Goal: Task Accomplishment & Management: Manage account settings

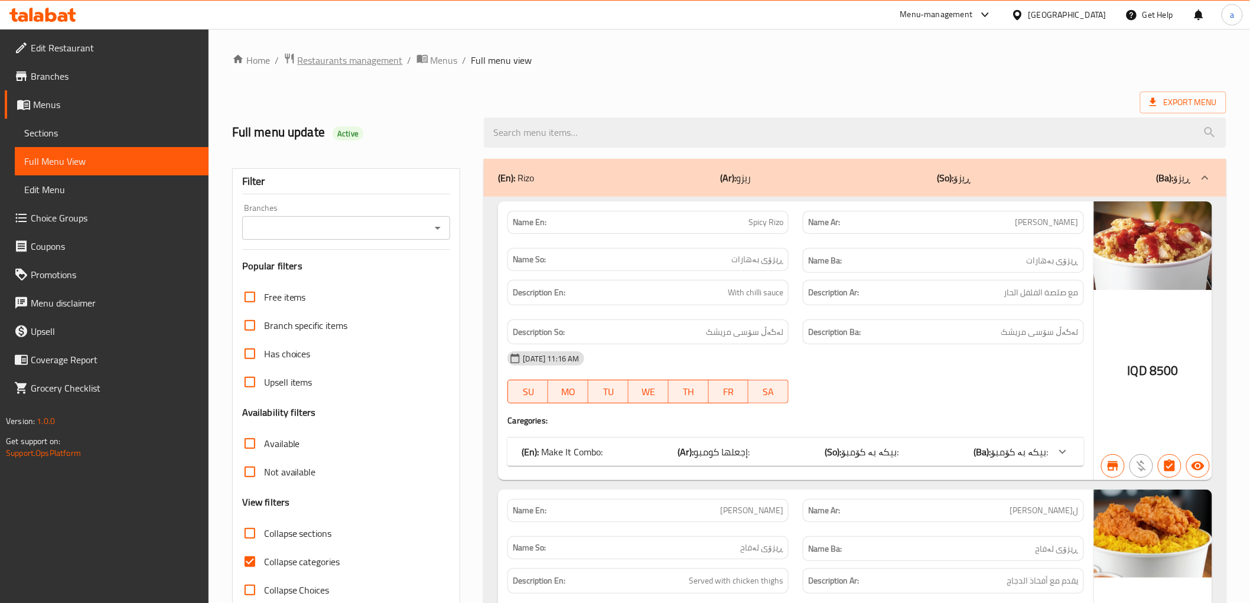
click at [383, 60] on span "Restaurants management" at bounding box center [350, 60] width 105 height 14
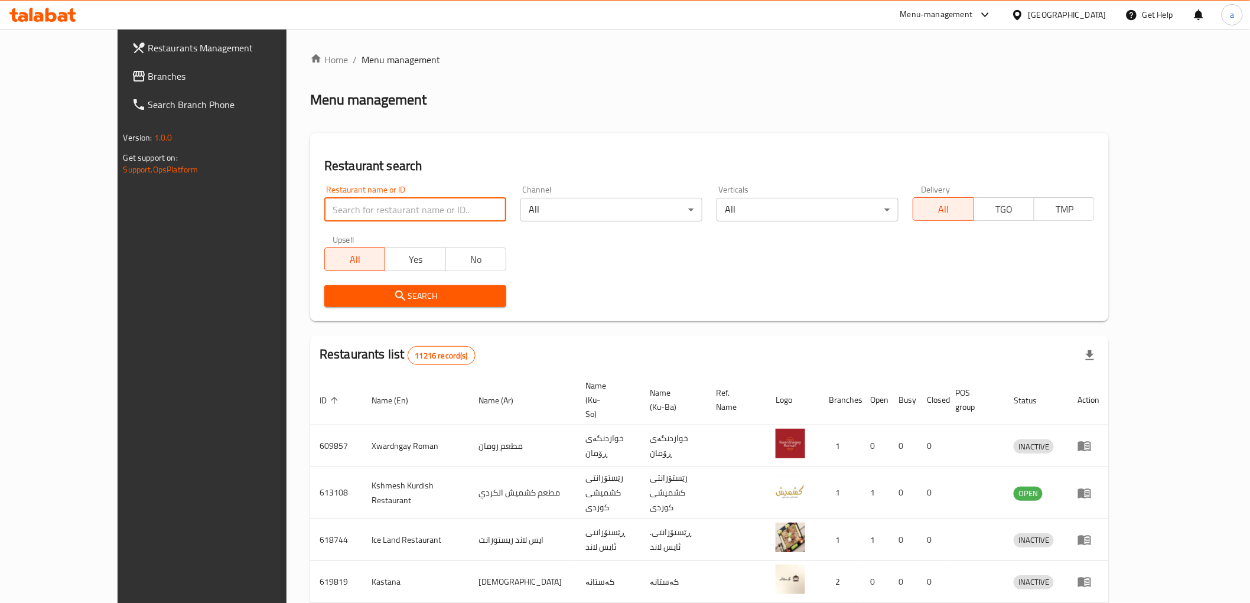
click at [416, 211] on input "search" at bounding box center [415, 210] width 182 height 24
paste input "773534"
type input "773534"
click at [148, 79] on span "Branches" at bounding box center [232, 76] width 168 height 14
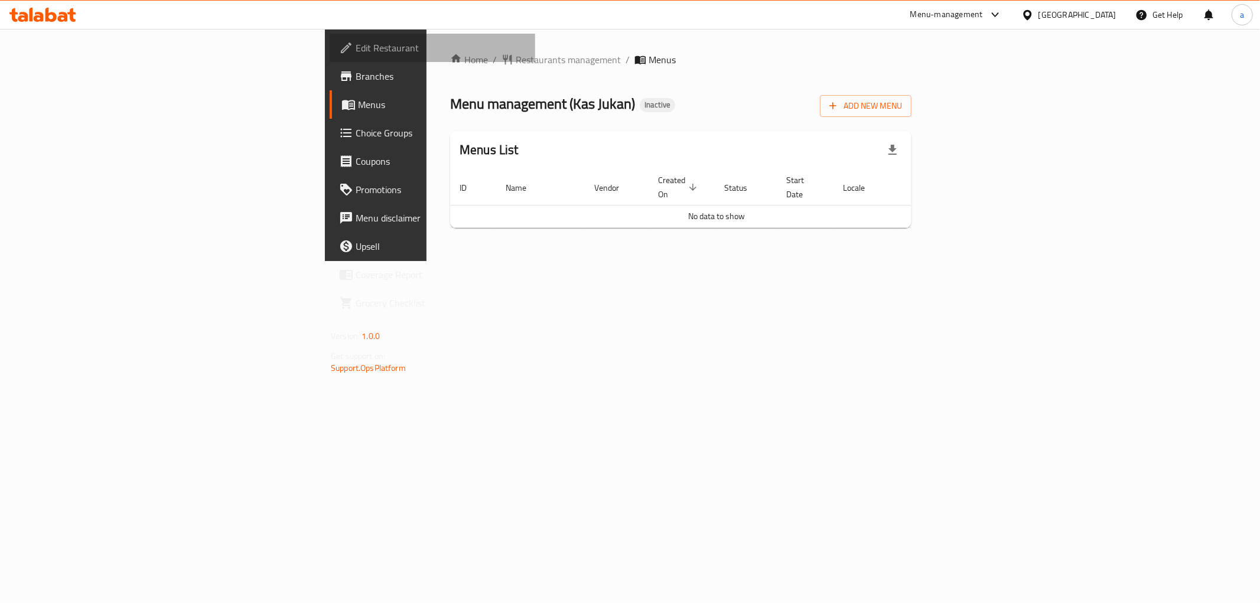
click at [330, 56] on link "Edit Restaurant" at bounding box center [432, 48] width 205 height 28
click at [902, 105] on span "Add New Menu" at bounding box center [865, 106] width 73 height 15
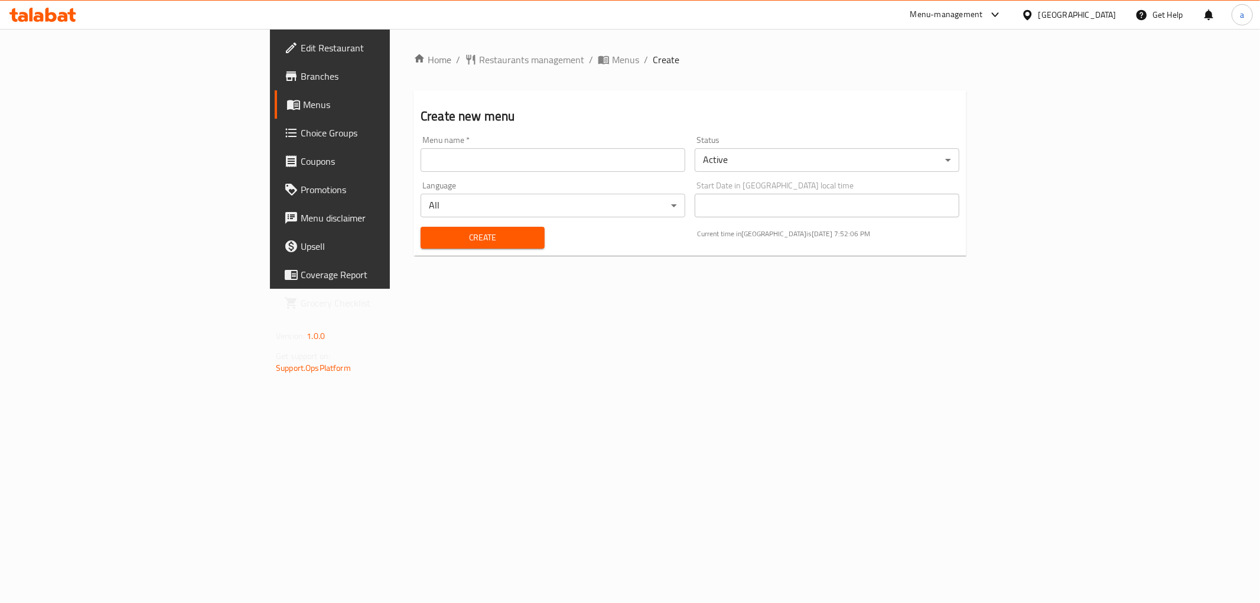
click at [420, 164] on input "text" at bounding box center [552, 160] width 265 height 24
type input "ا"
type input "aram"
click at [430, 240] on span "Create" at bounding box center [482, 237] width 105 height 15
click at [286, 110] on icon at bounding box center [293, 104] width 14 height 14
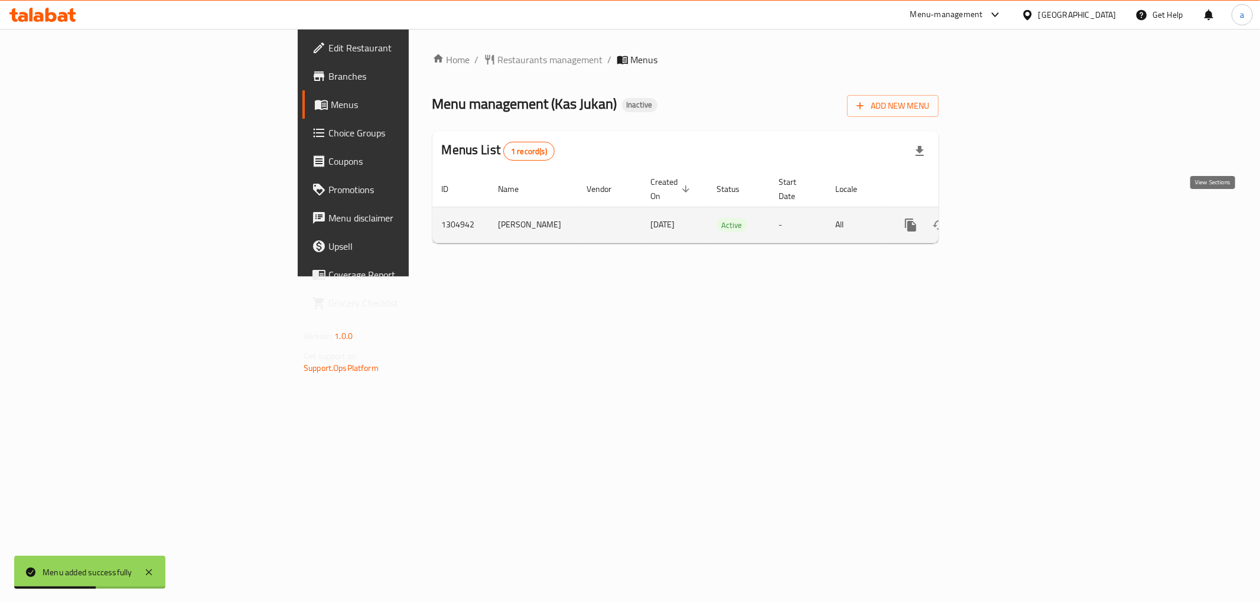
click at [1003, 218] on icon "enhanced table" at bounding box center [996, 225] width 14 height 14
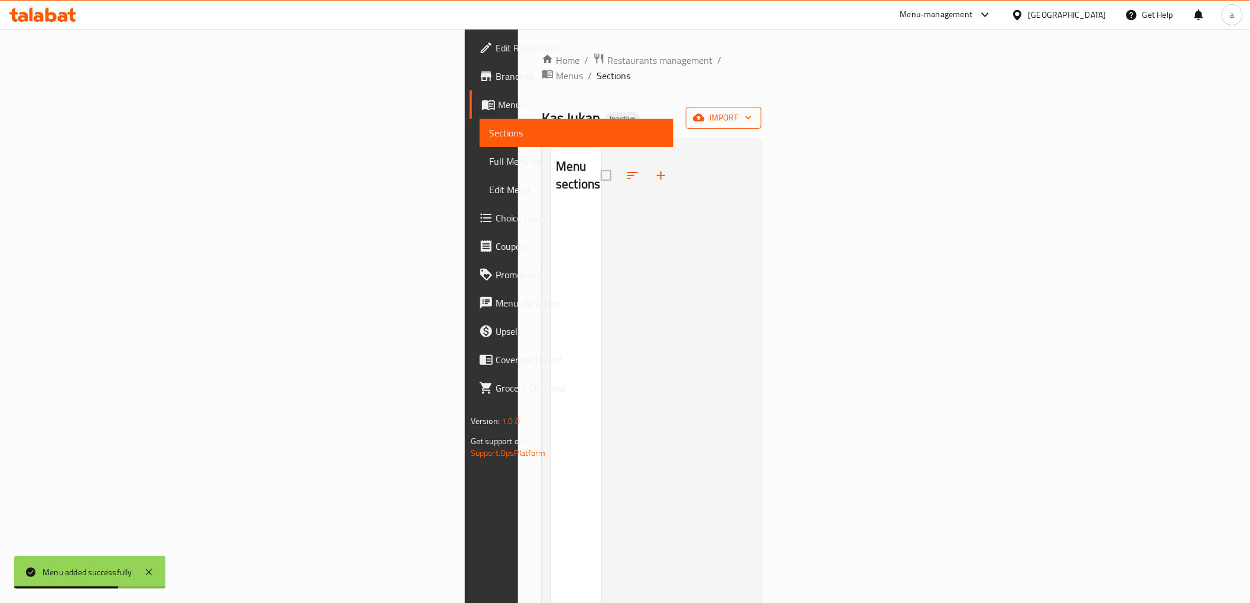
click at [752, 110] on span "import" at bounding box center [723, 117] width 57 height 15
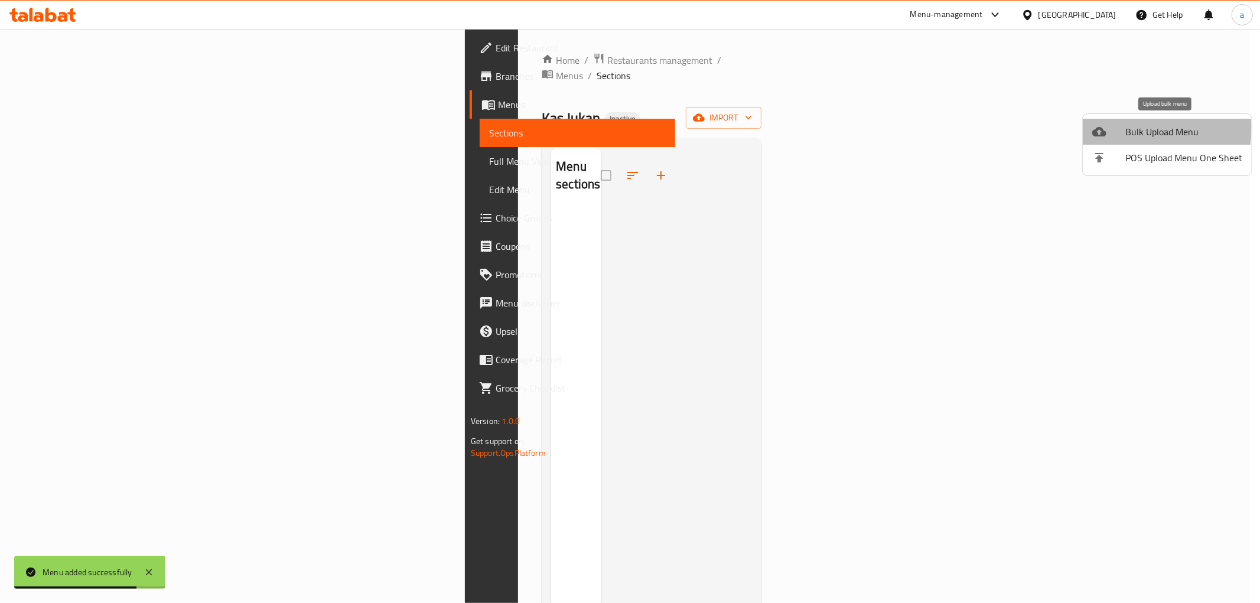
click at [1144, 128] on span "Bulk Upload Menu" at bounding box center [1183, 132] width 117 height 14
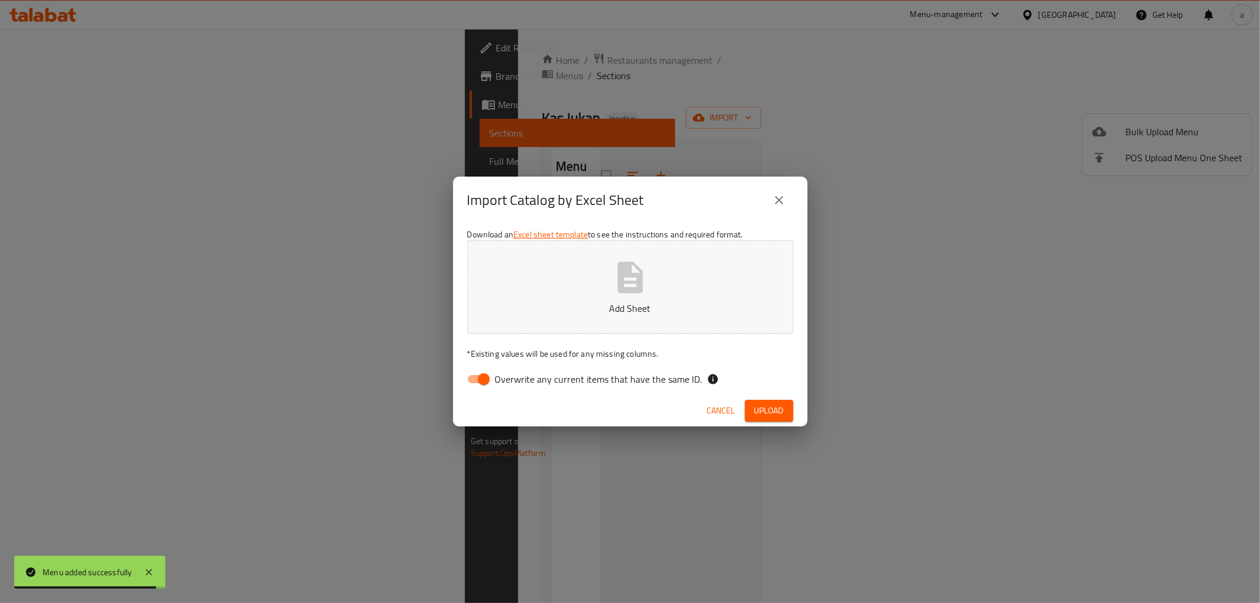
click at [475, 382] on input "Overwrite any current items that have the same ID." at bounding box center [483, 379] width 67 height 22
checkbox input "false"
click at [578, 284] on button "Add Sheet" at bounding box center [630, 286] width 326 height 93
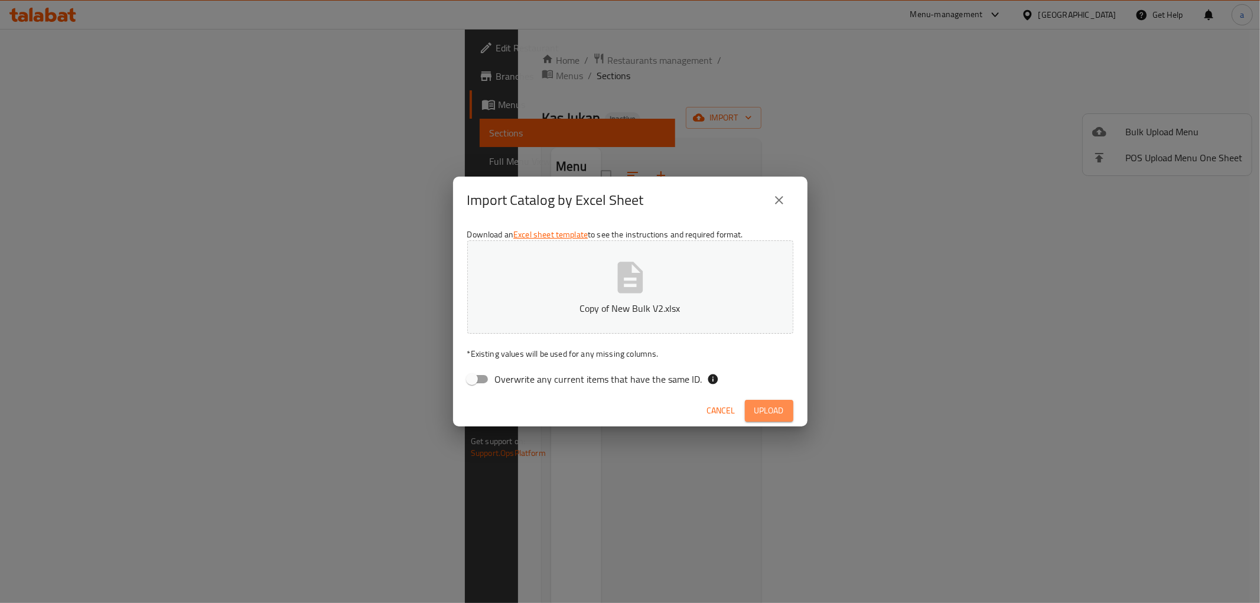
click at [768, 412] on span "Upload" at bounding box center [769, 410] width 30 height 15
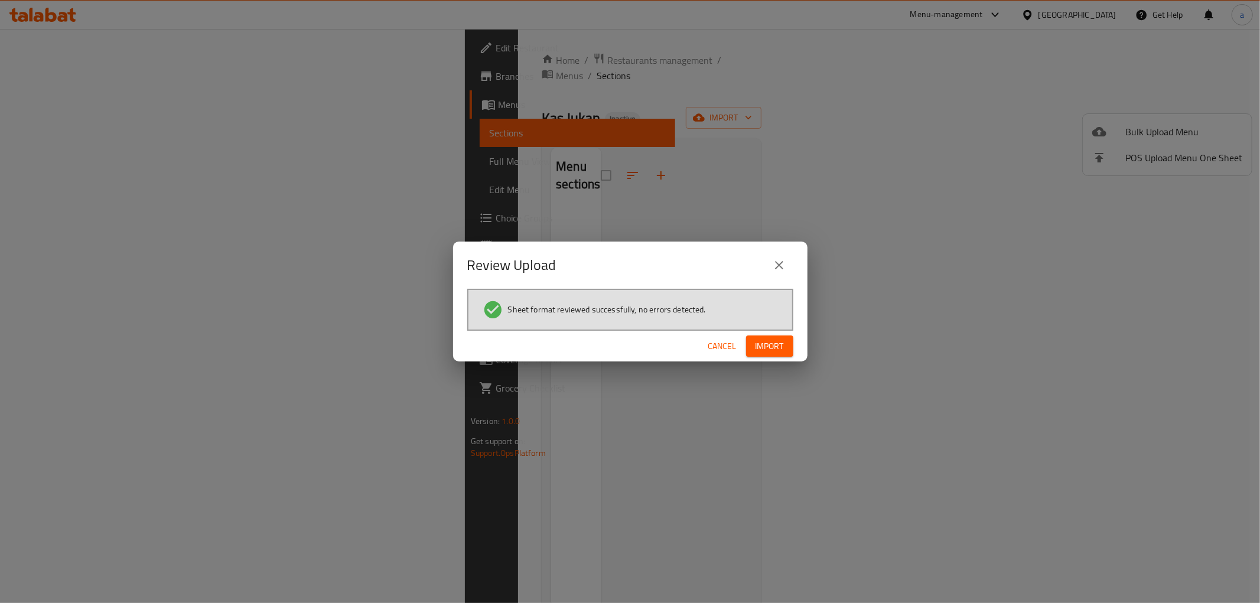
click at [775, 351] on span "Import" at bounding box center [769, 346] width 28 height 15
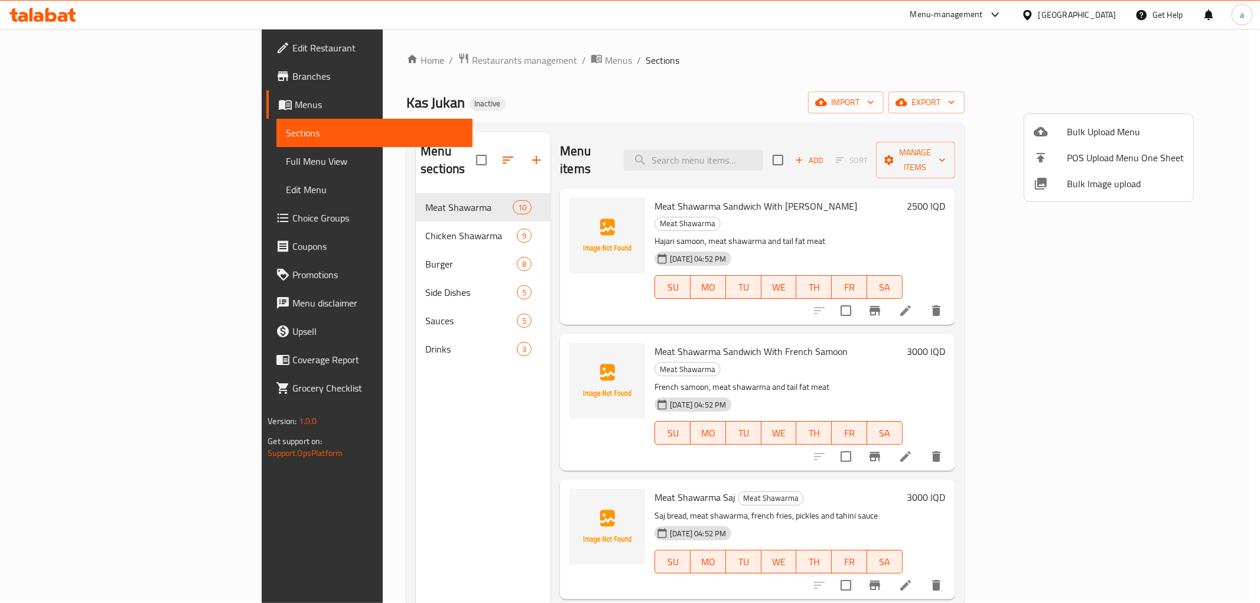
click at [77, 51] on div at bounding box center [630, 301] width 1260 height 603
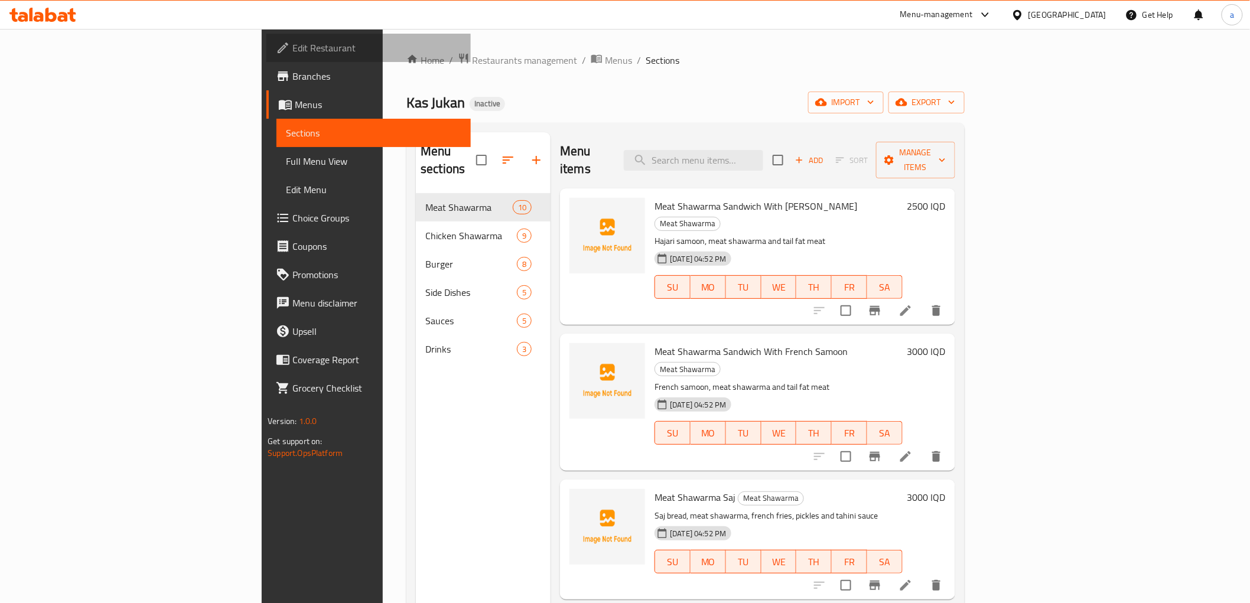
click at [292, 51] on span "Edit Restaurant" at bounding box center [376, 48] width 168 height 14
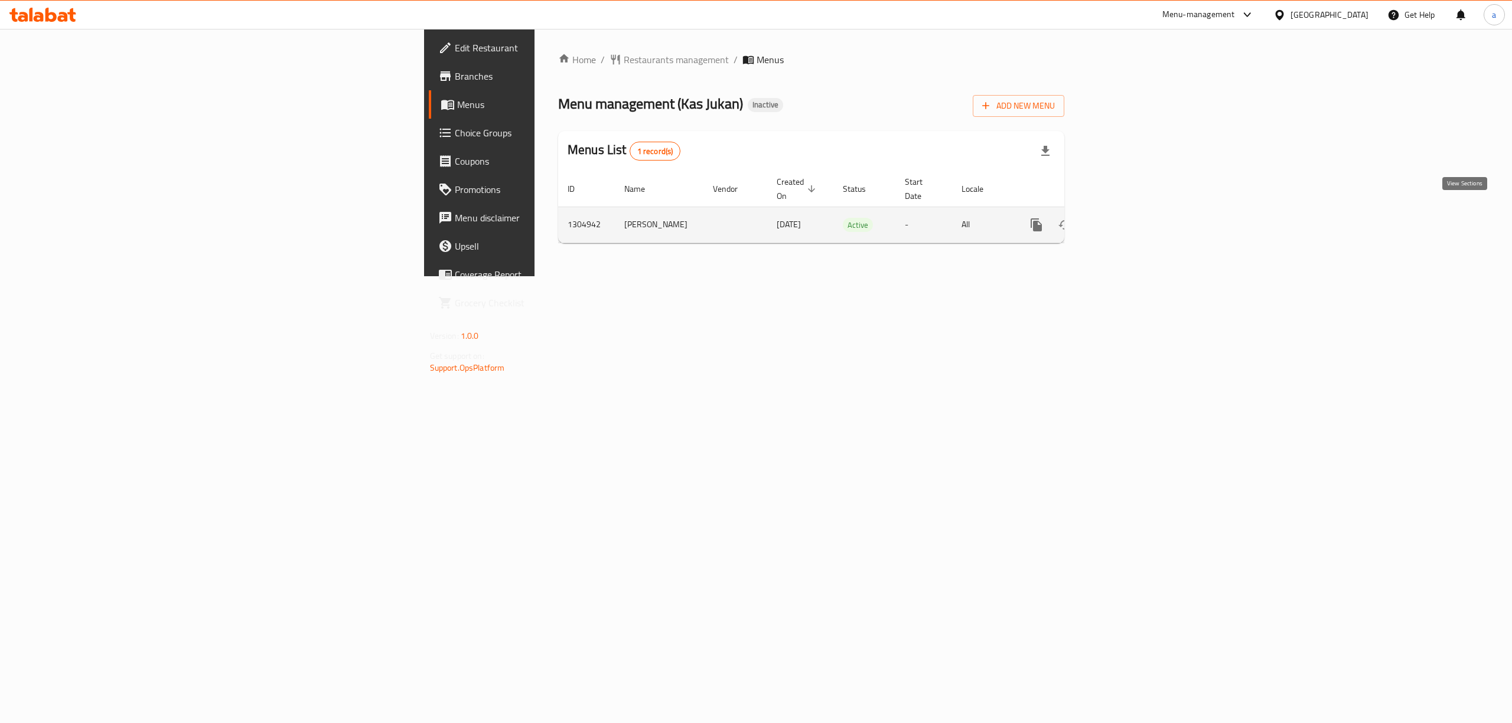
click at [1136, 211] on link "enhanced table" at bounding box center [1121, 225] width 28 height 28
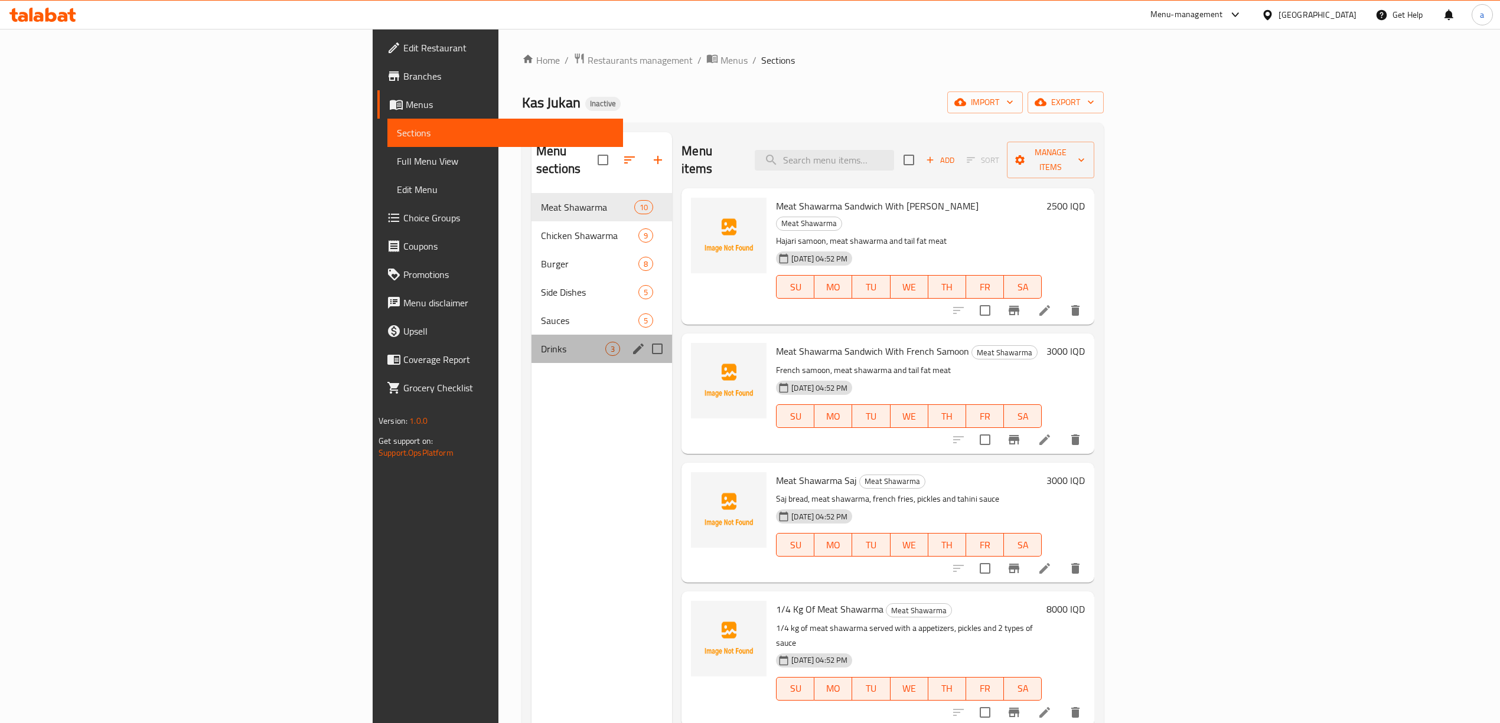
click at [531, 341] on div "Drinks 3" at bounding box center [601, 349] width 141 height 28
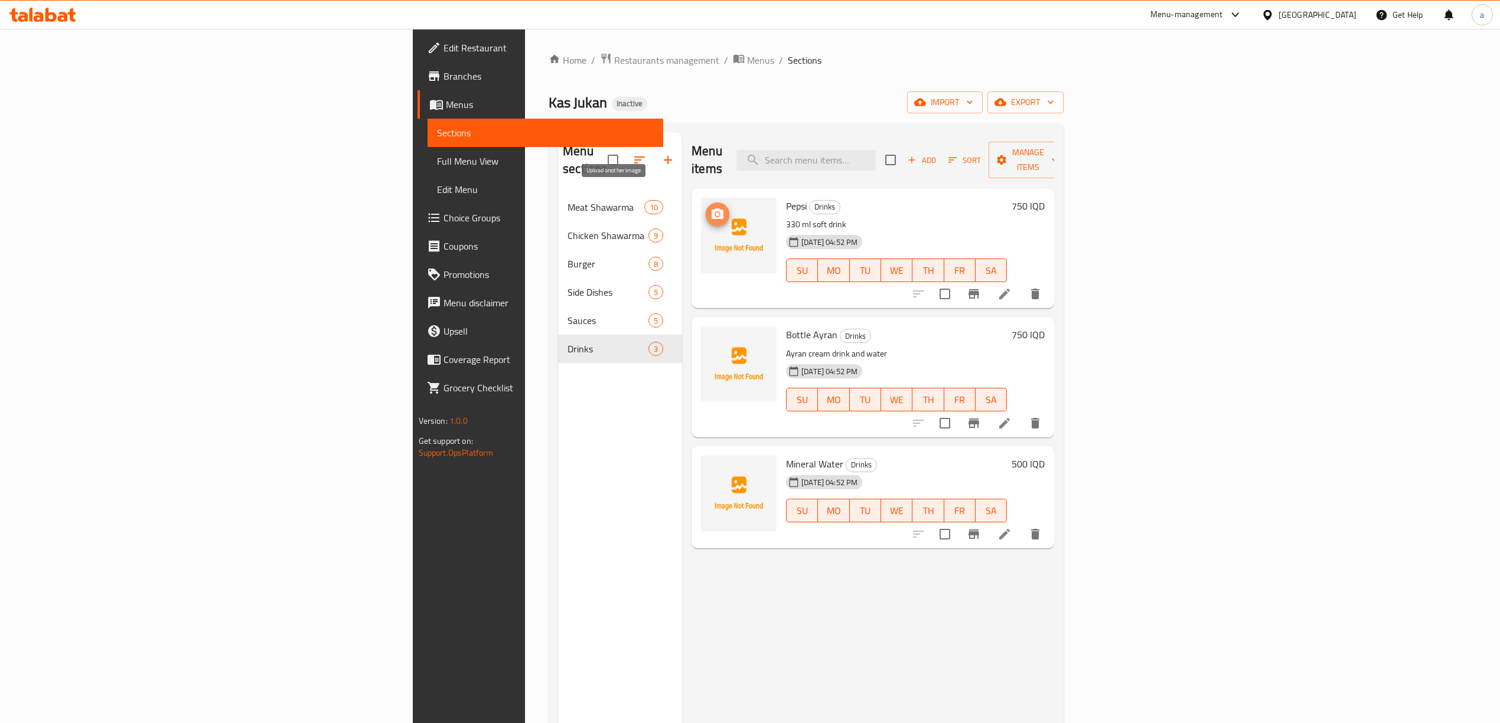
click at [712, 208] on icon "upload picture" at bounding box center [718, 213] width 12 height 11
click at [710, 207] on icon "upload picture" at bounding box center [717, 214] width 14 height 14
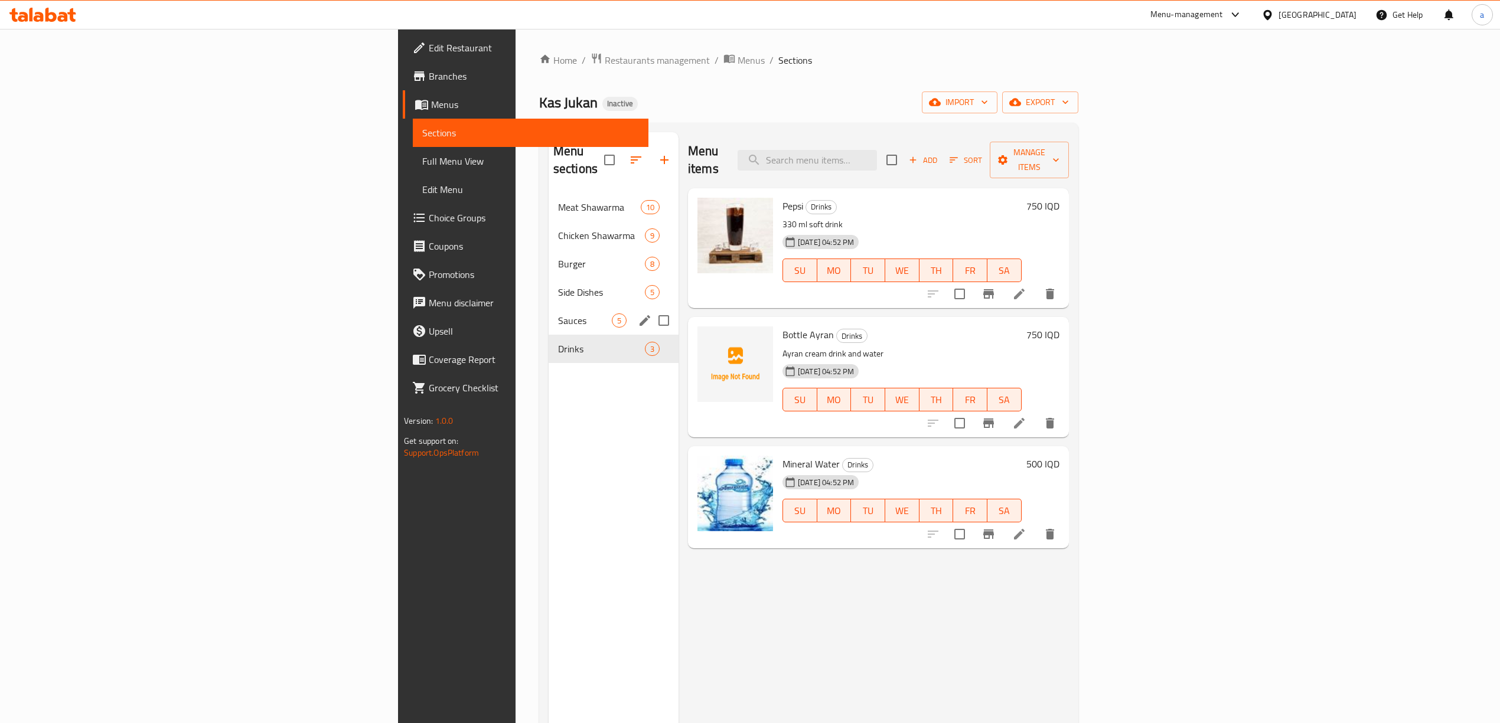
click at [549, 311] on div "Sauces 5" at bounding box center [614, 320] width 130 height 28
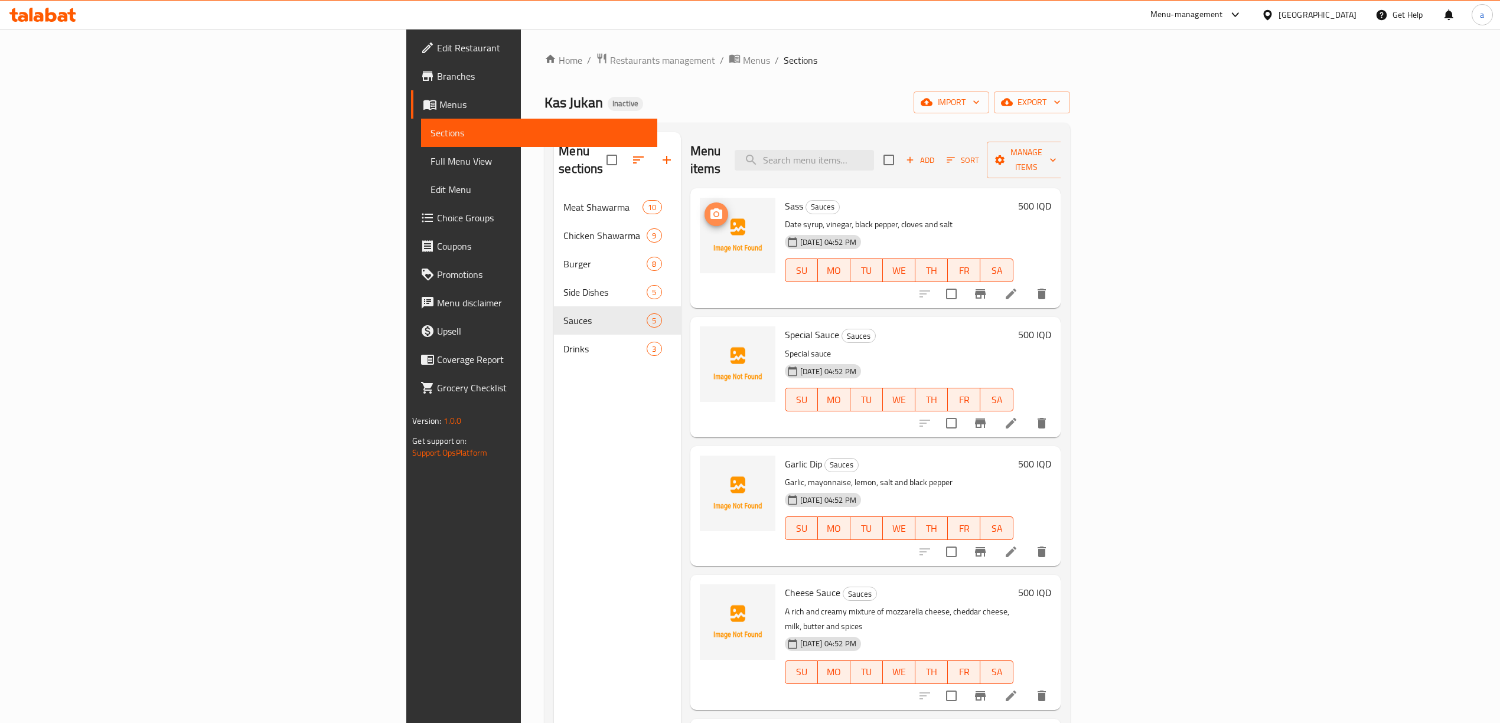
click at [710, 208] on icon "upload picture" at bounding box center [716, 213] width 12 height 11
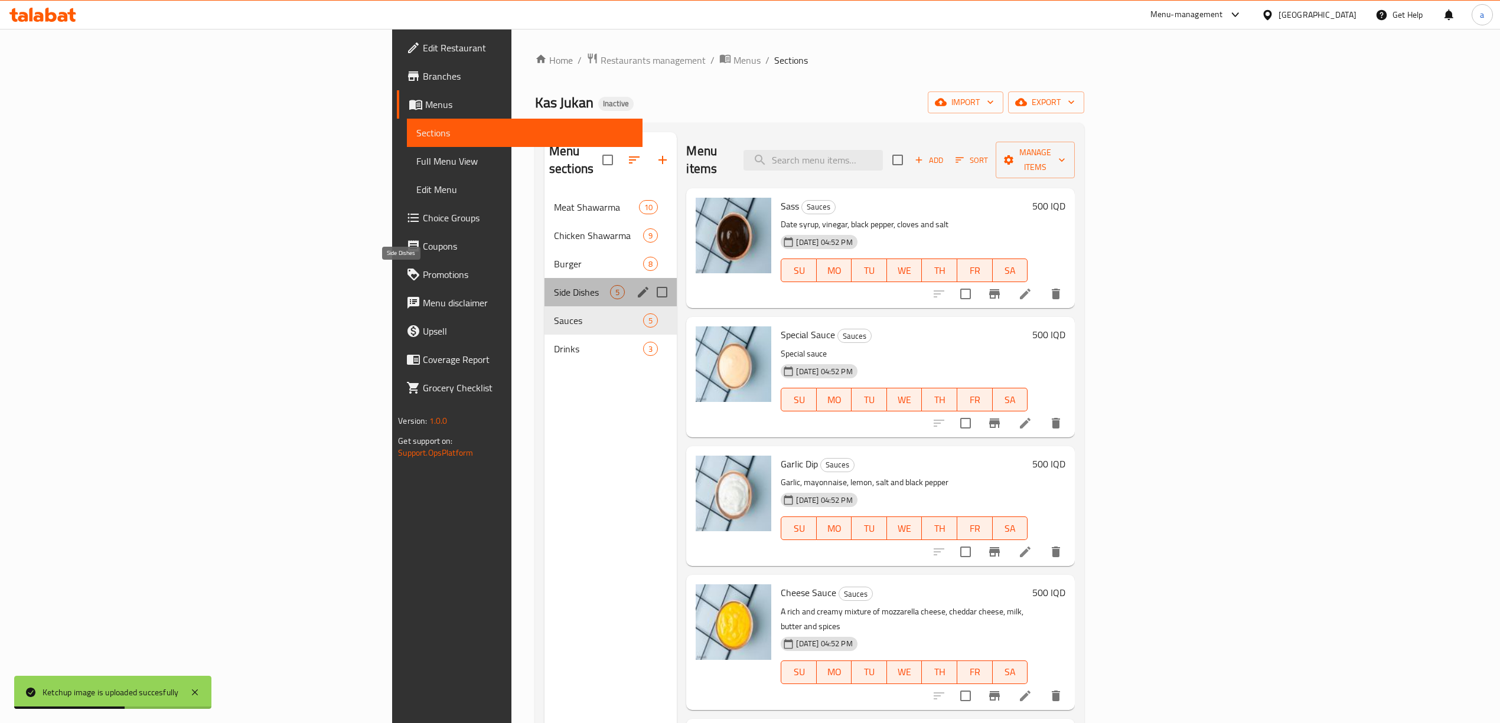
click at [554, 285] on span "Side Dishes" at bounding box center [582, 292] width 56 height 14
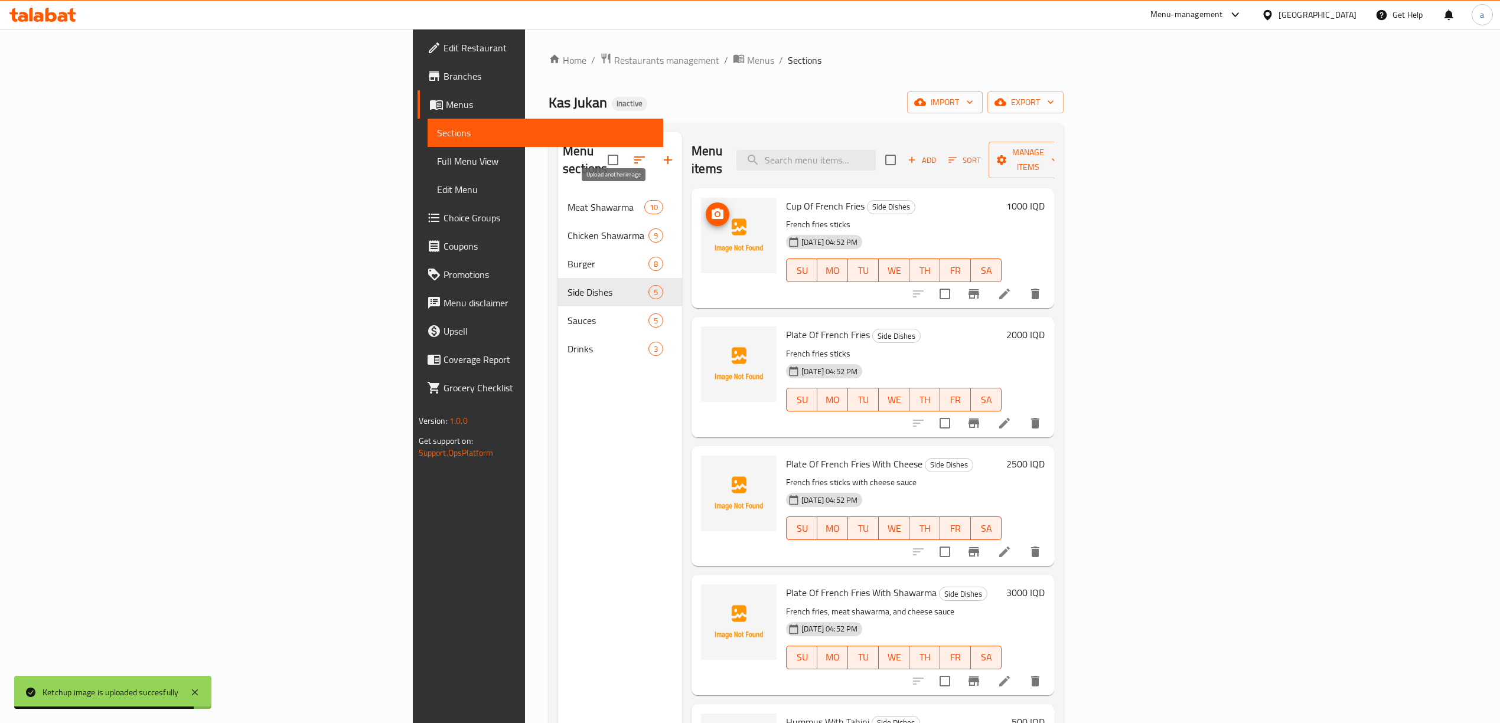
click at [712, 208] on icon "upload picture" at bounding box center [718, 213] width 12 height 11
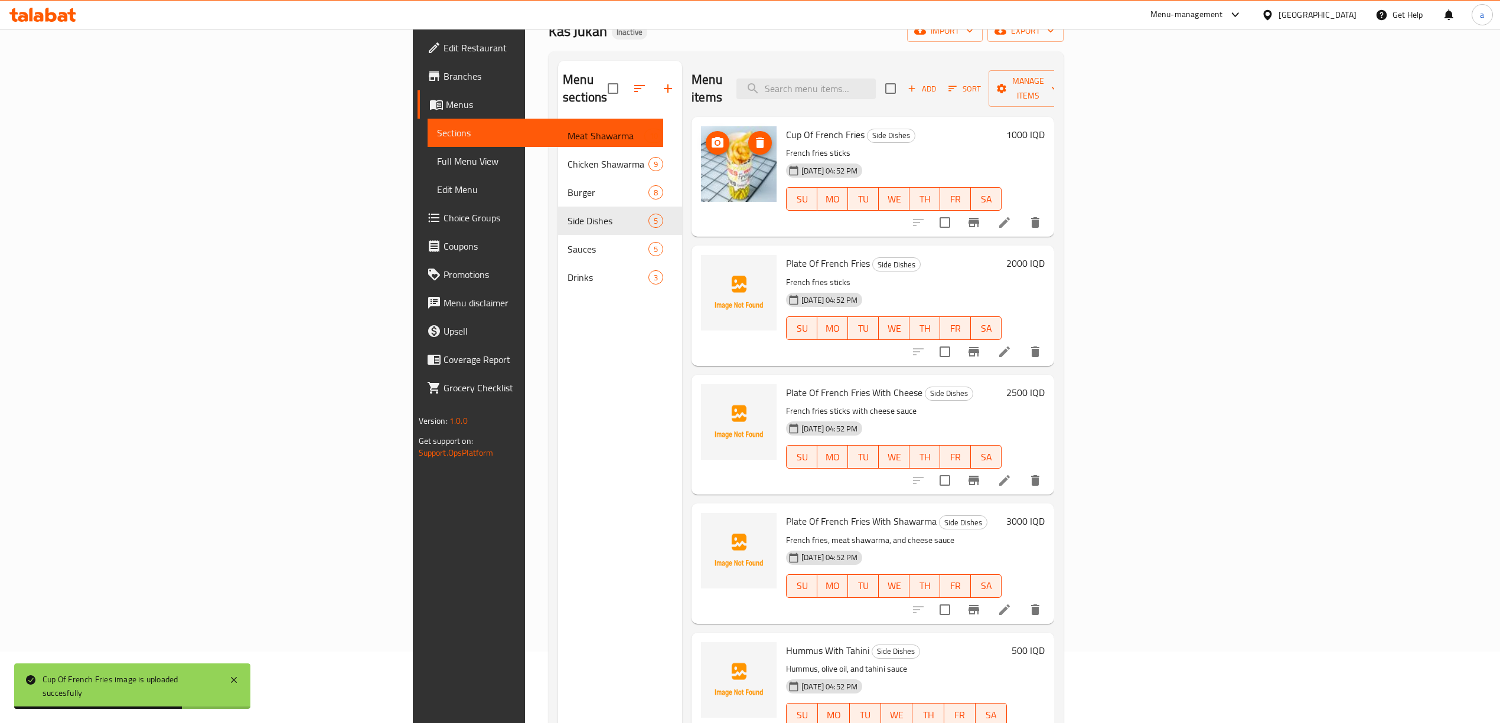
scroll to position [128, 0]
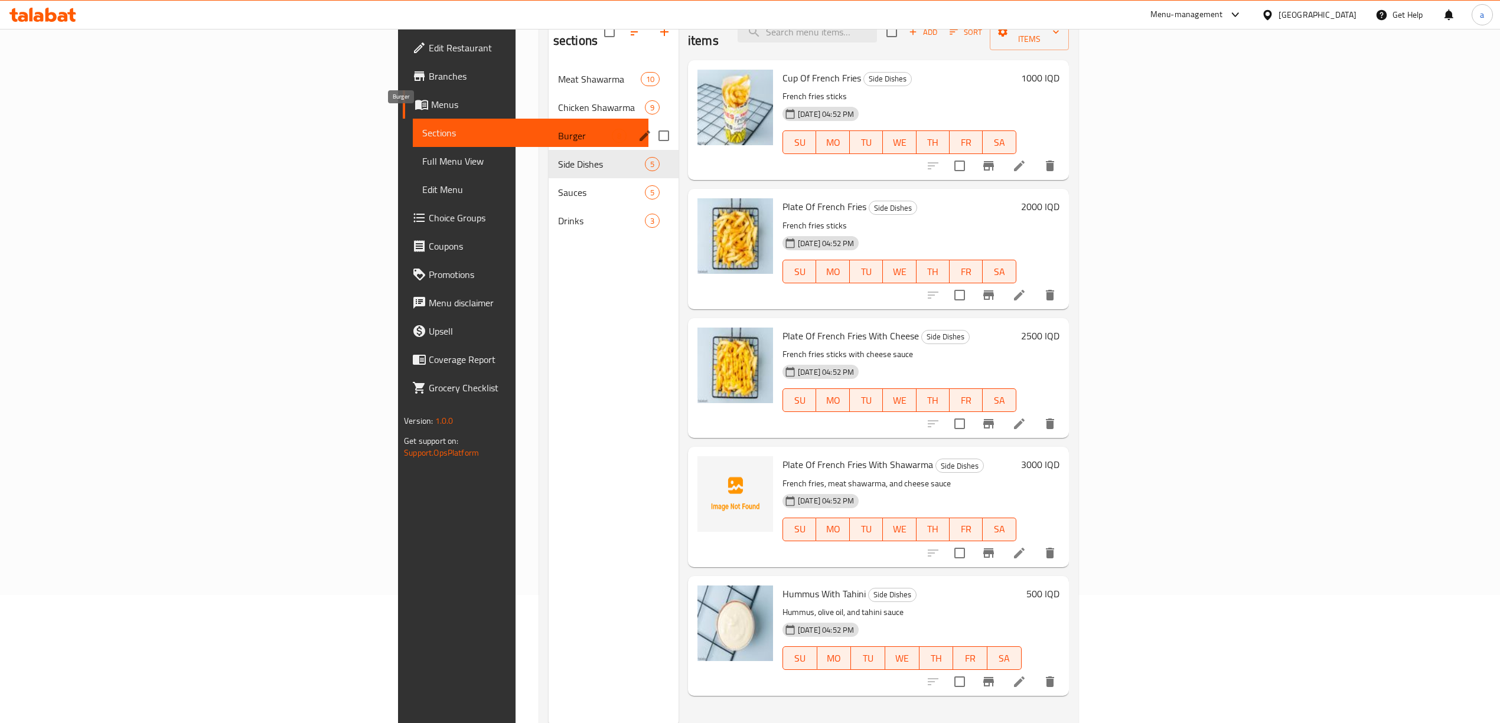
click at [558, 129] on span "Burger" at bounding box center [585, 136] width 54 height 14
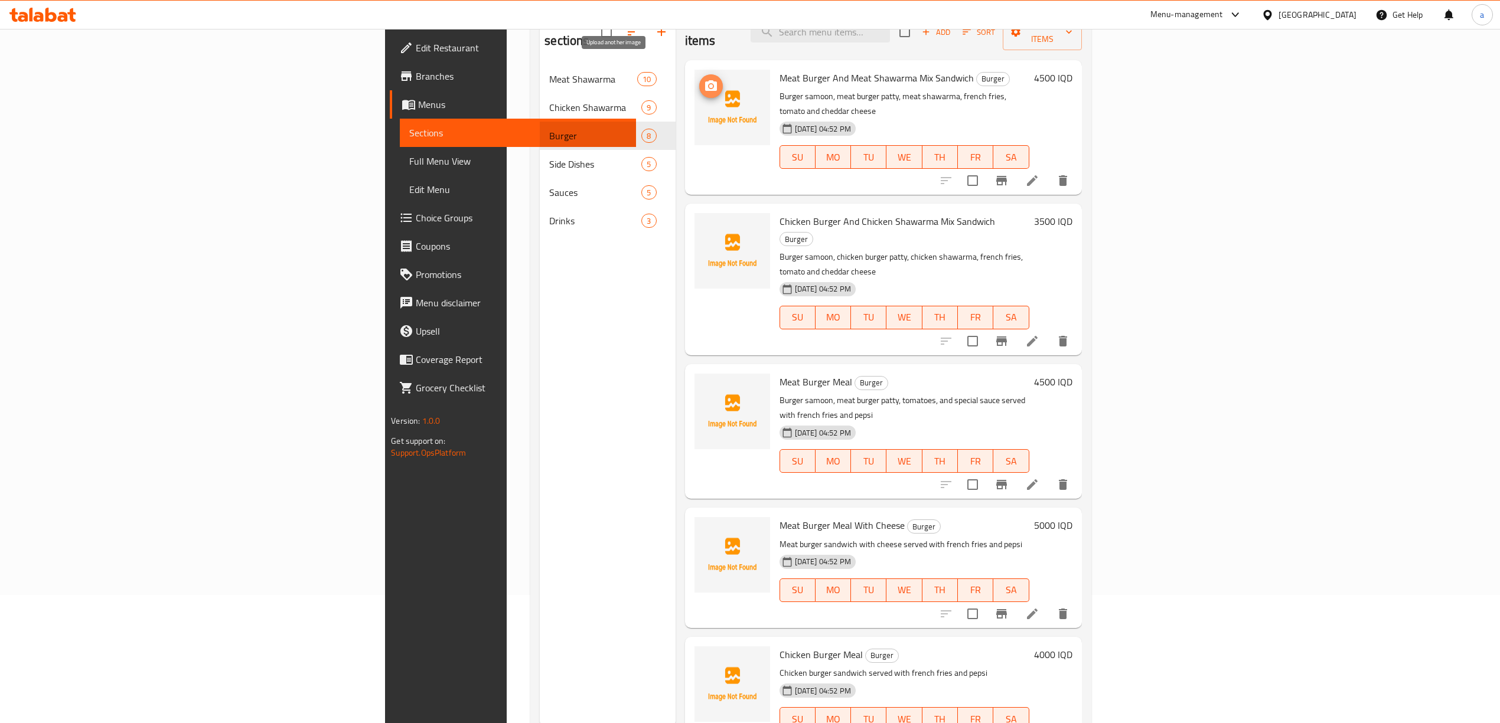
click at [704, 79] on icon "upload picture" at bounding box center [711, 86] width 14 height 14
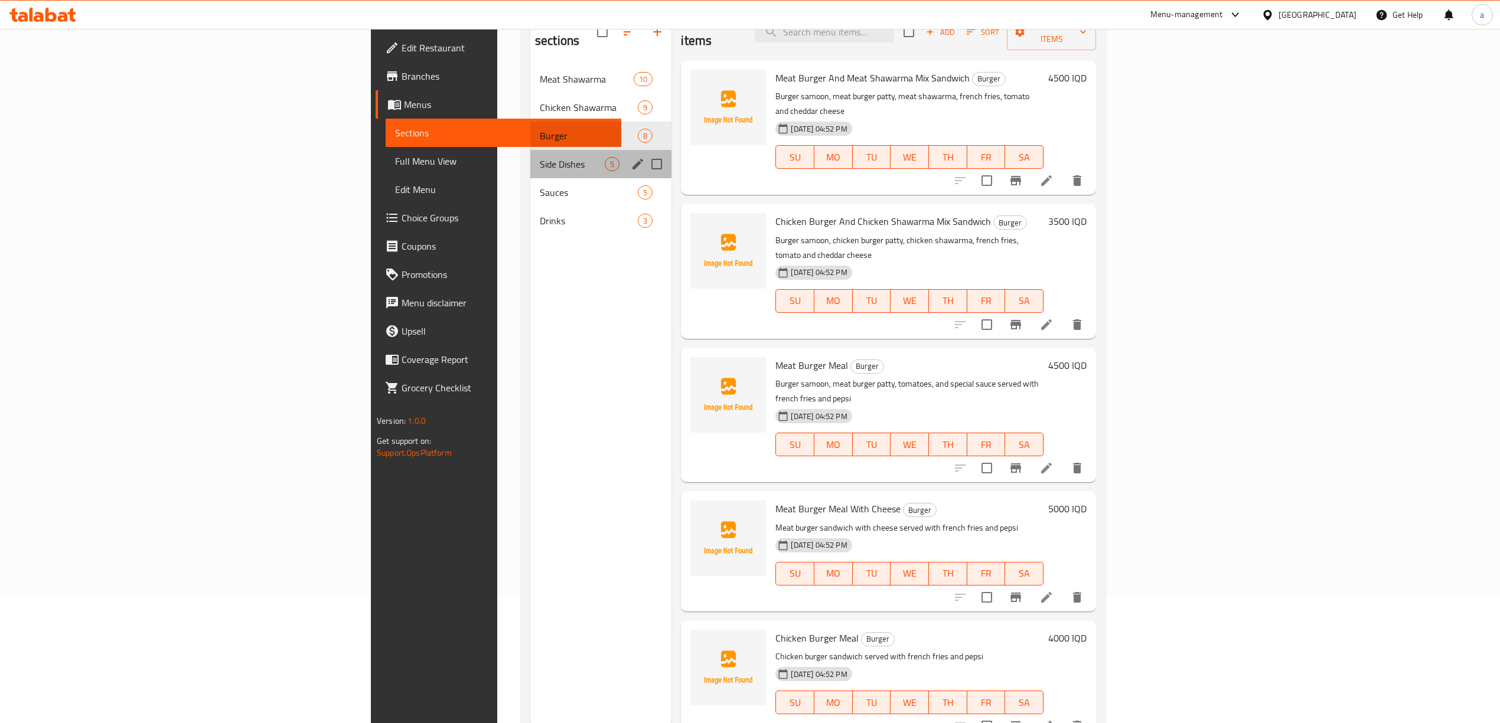
click at [530, 150] on div "Side Dishes 5" at bounding box center [601, 164] width 142 height 28
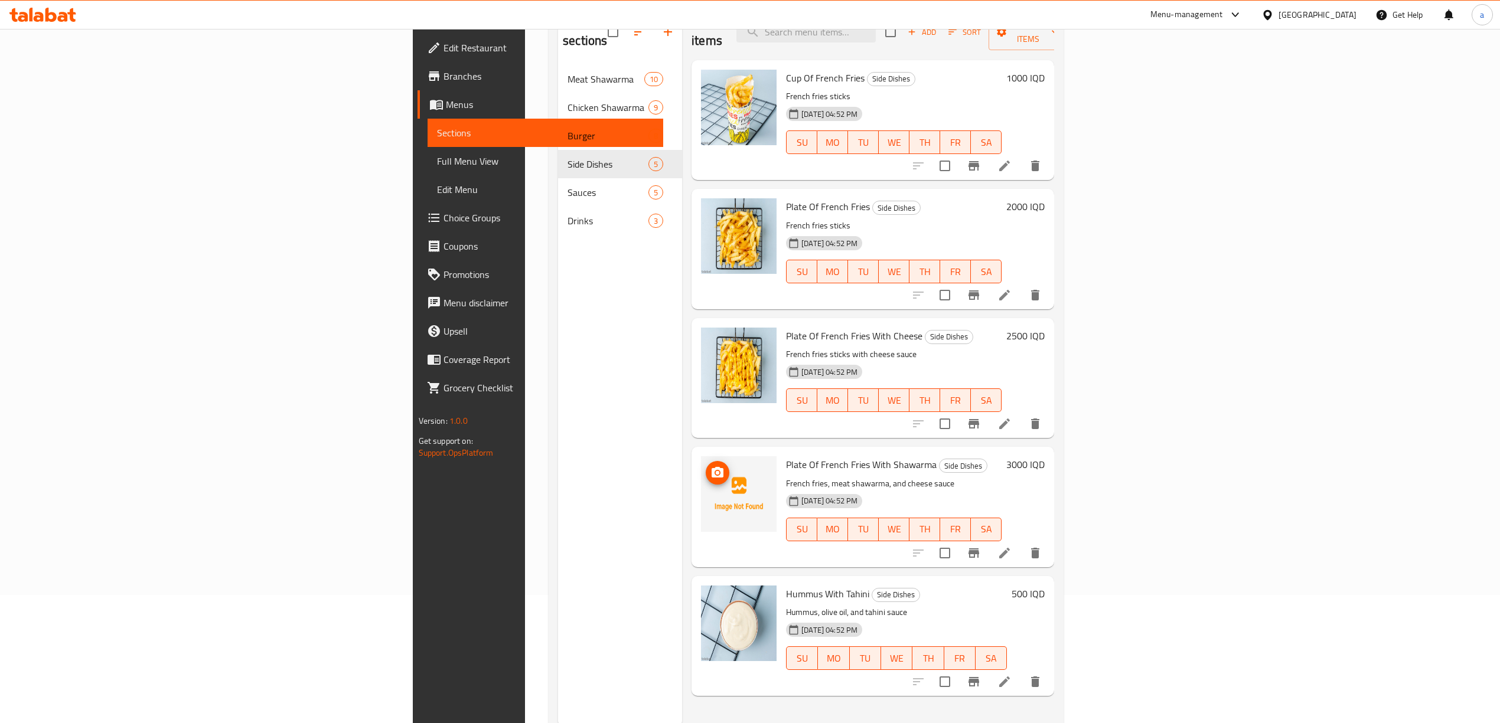
click at [710, 466] on icon "upload picture" at bounding box center [717, 473] width 14 height 14
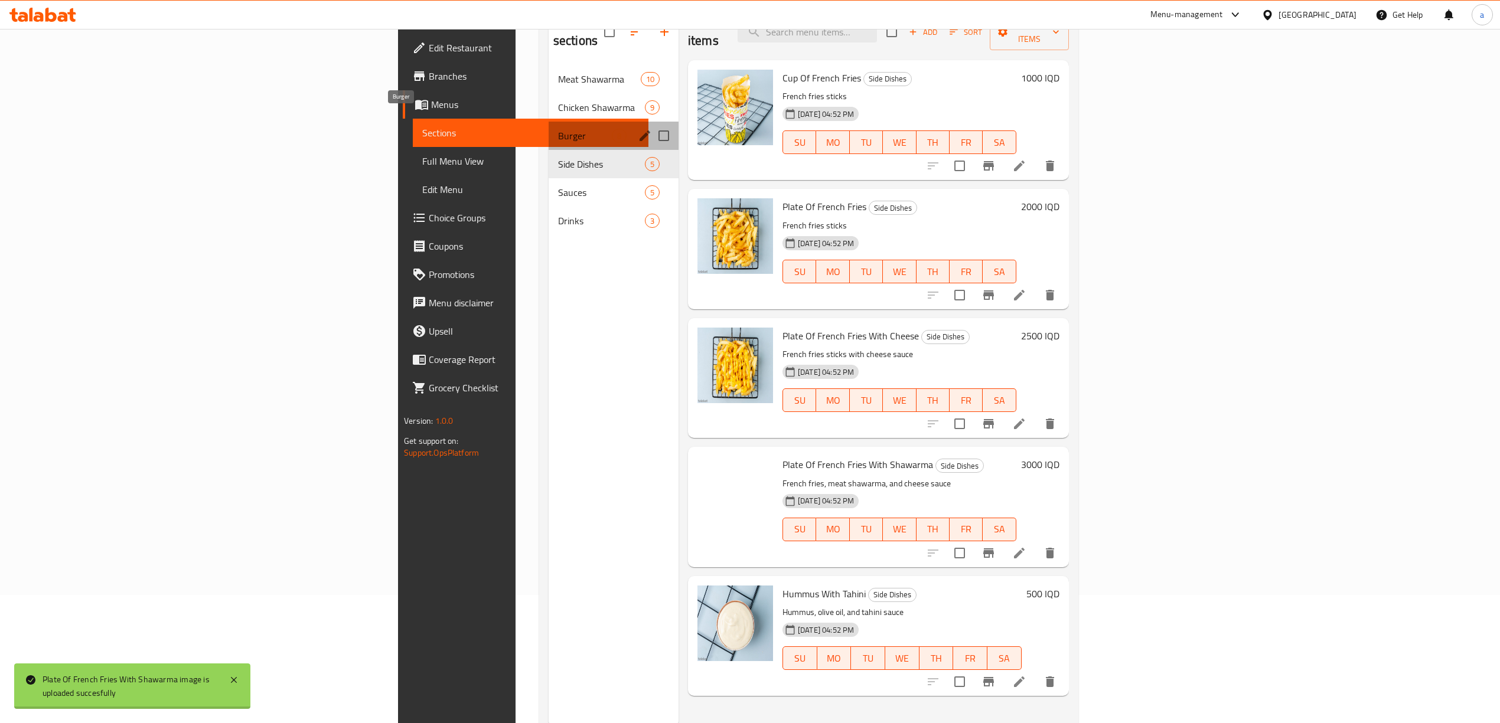
click at [558, 129] on span "Burger" at bounding box center [585, 136] width 54 height 14
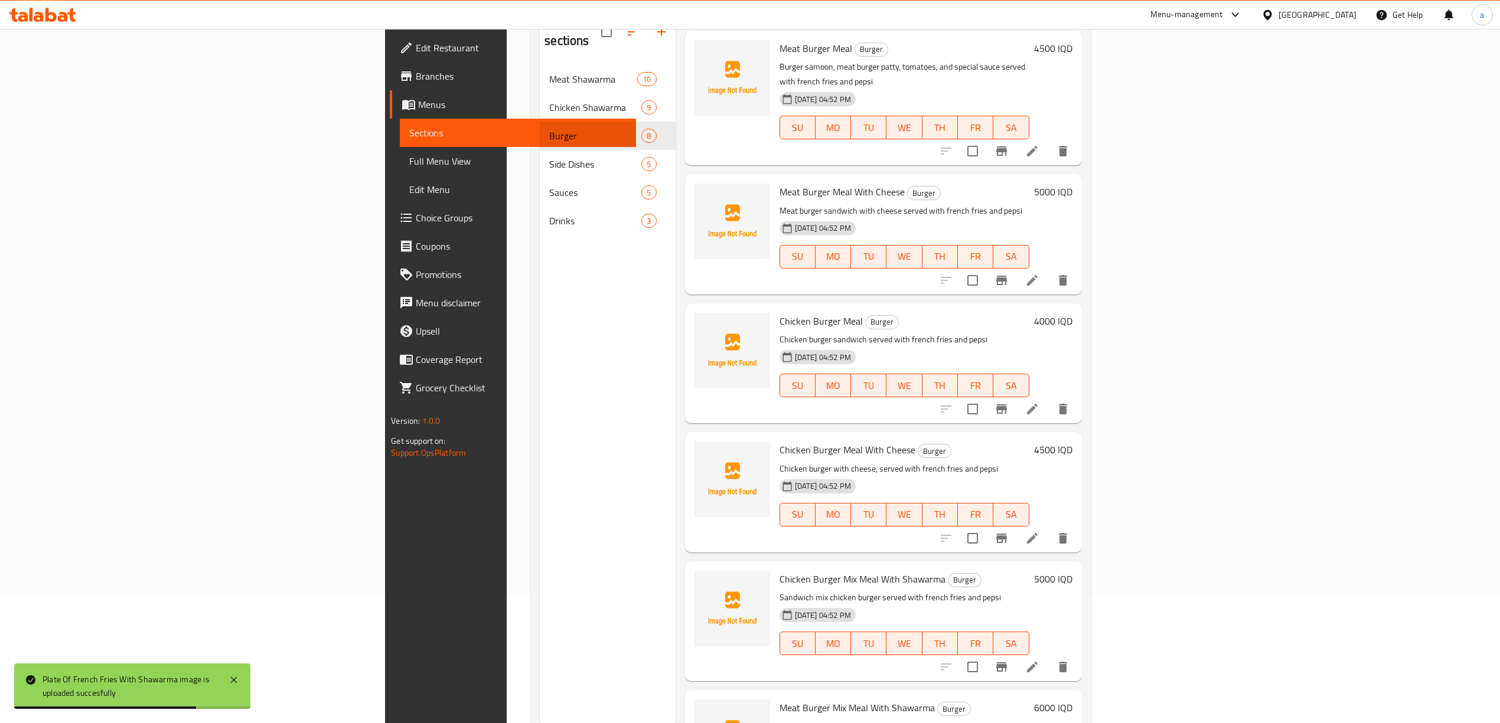
scroll to position [166, 0]
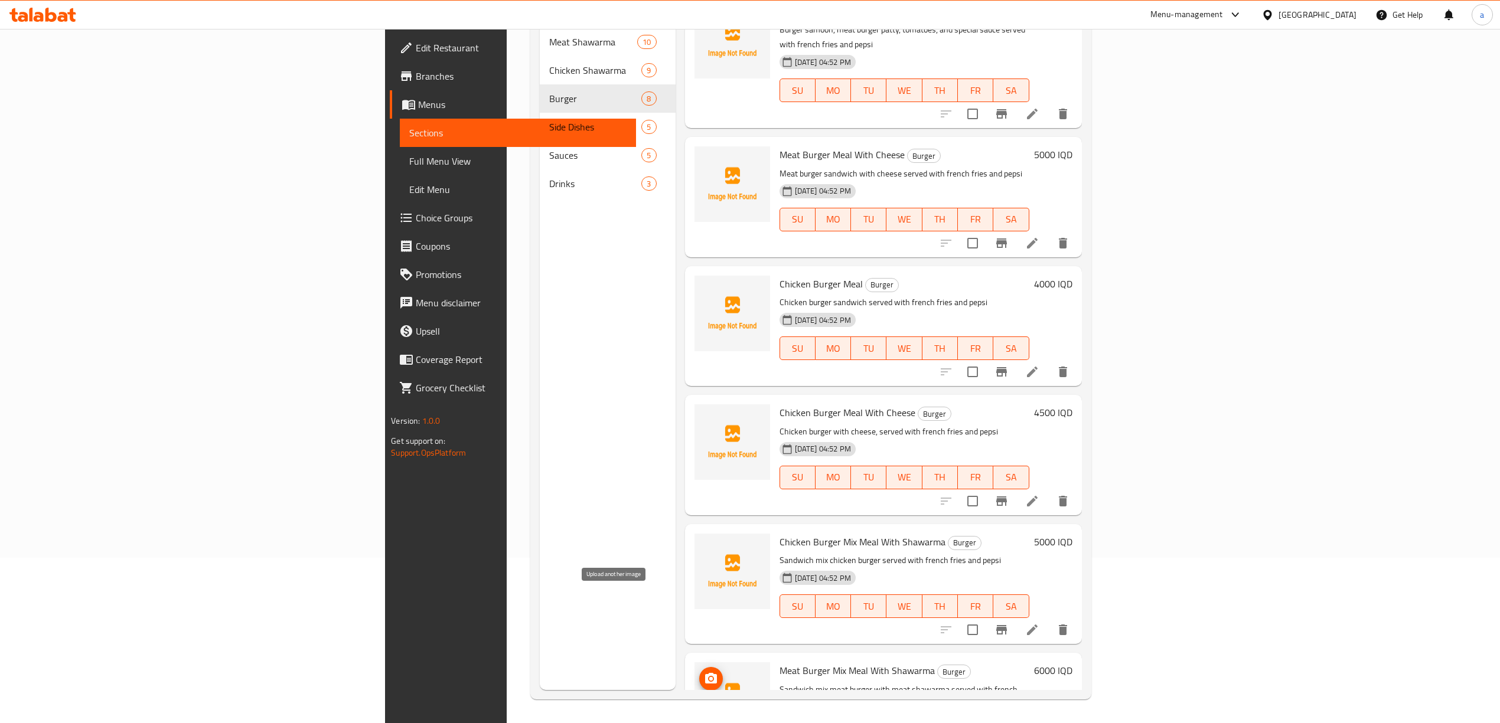
click at [699, 672] on span "upload picture" at bounding box center [711, 679] width 24 height 14
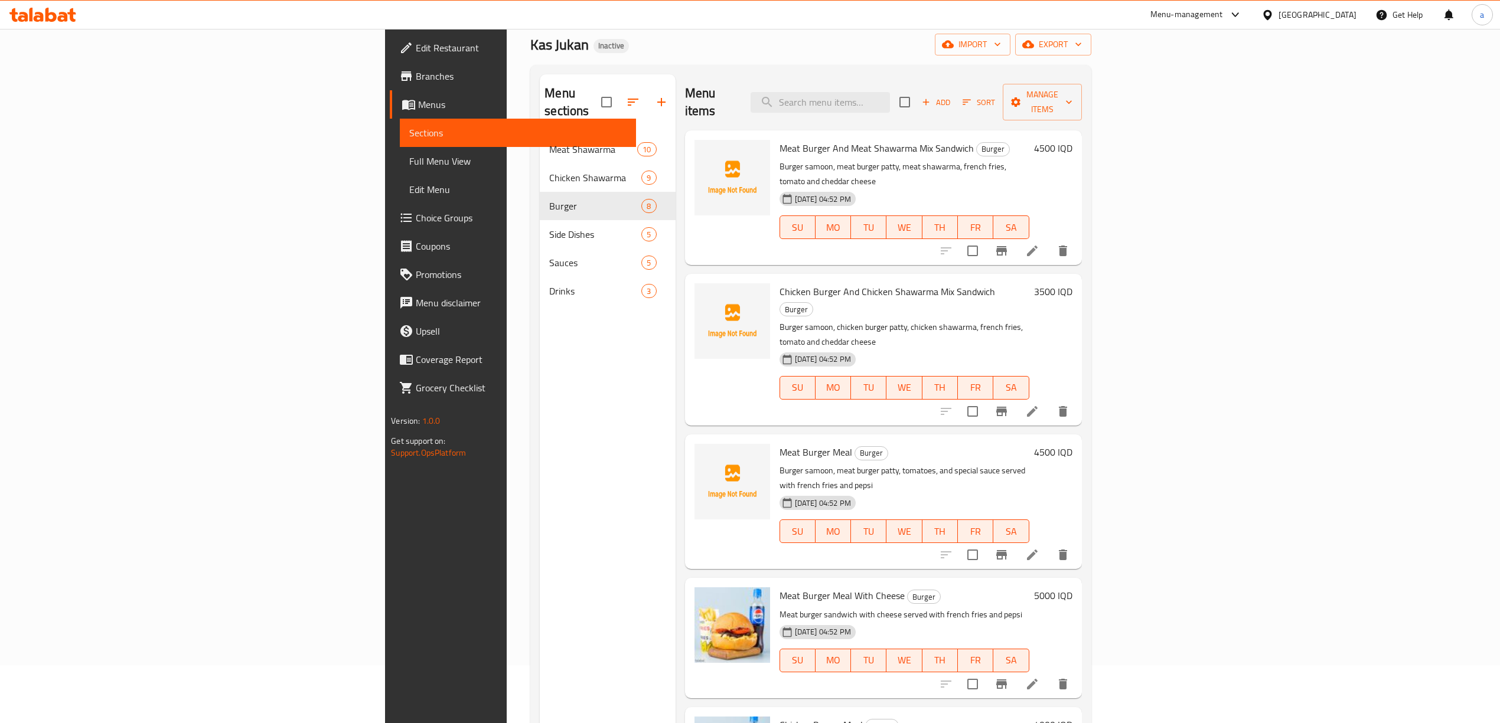
scroll to position [55, 0]
click at [704, 152] on icon "upload picture" at bounding box center [711, 159] width 14 height 14
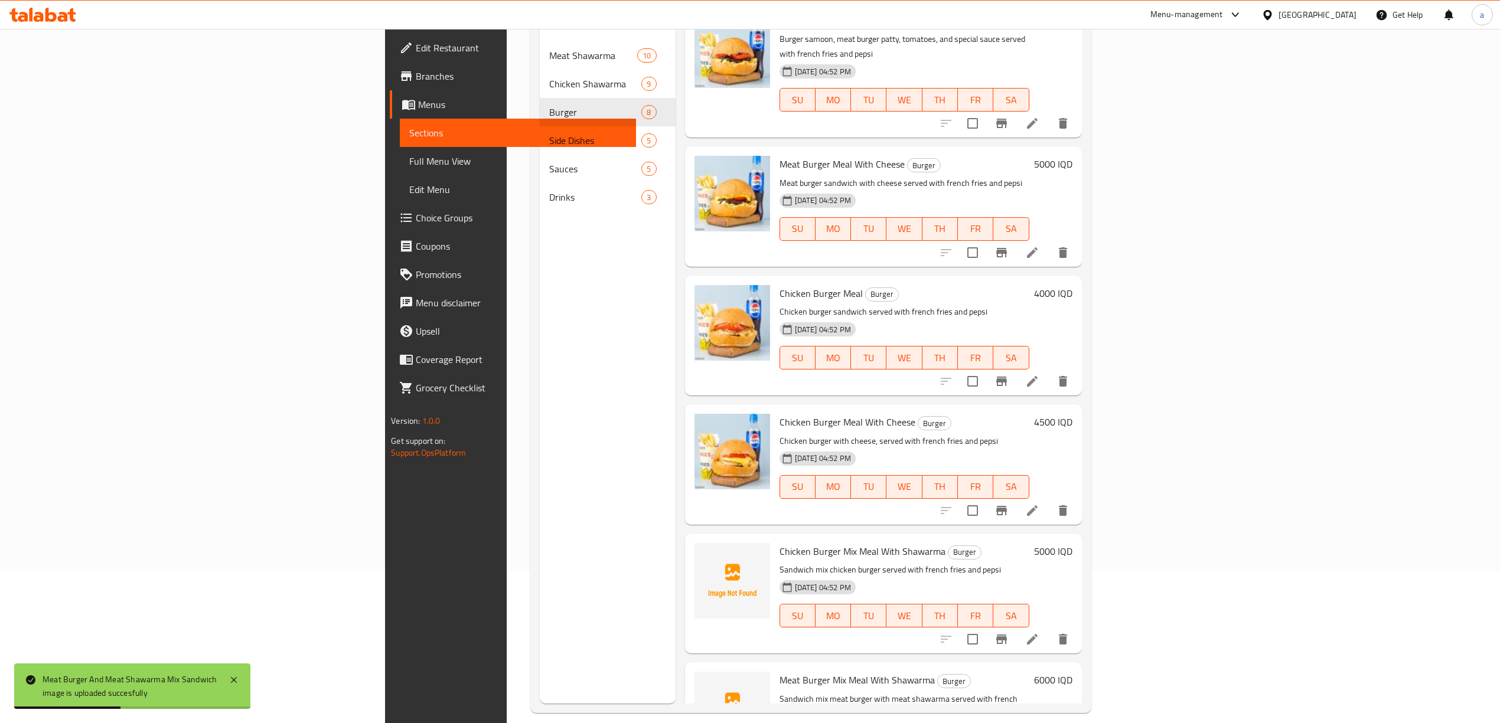
scroll to position [166, 0]
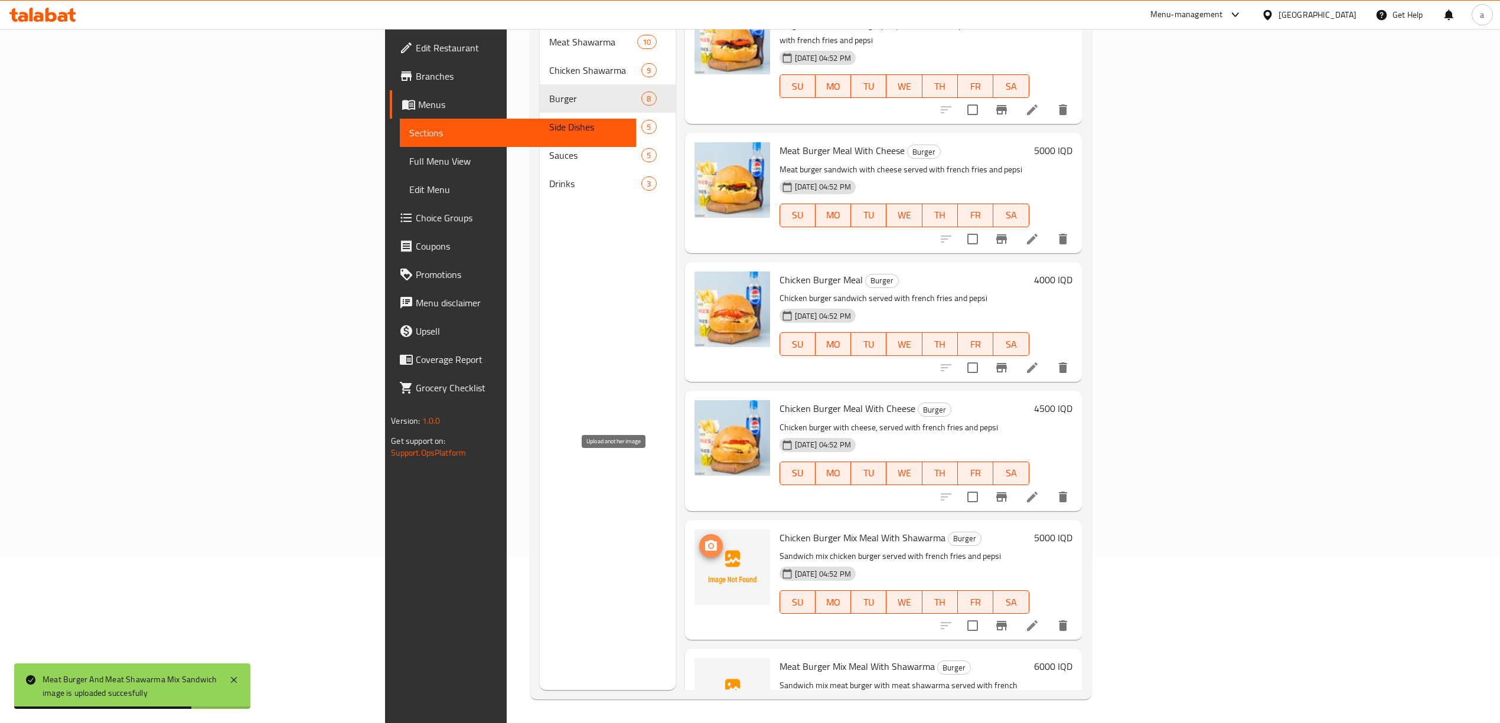
click at [704, 539] on icon "upload picture" at bounding box center [711, 546] width 14 height 14
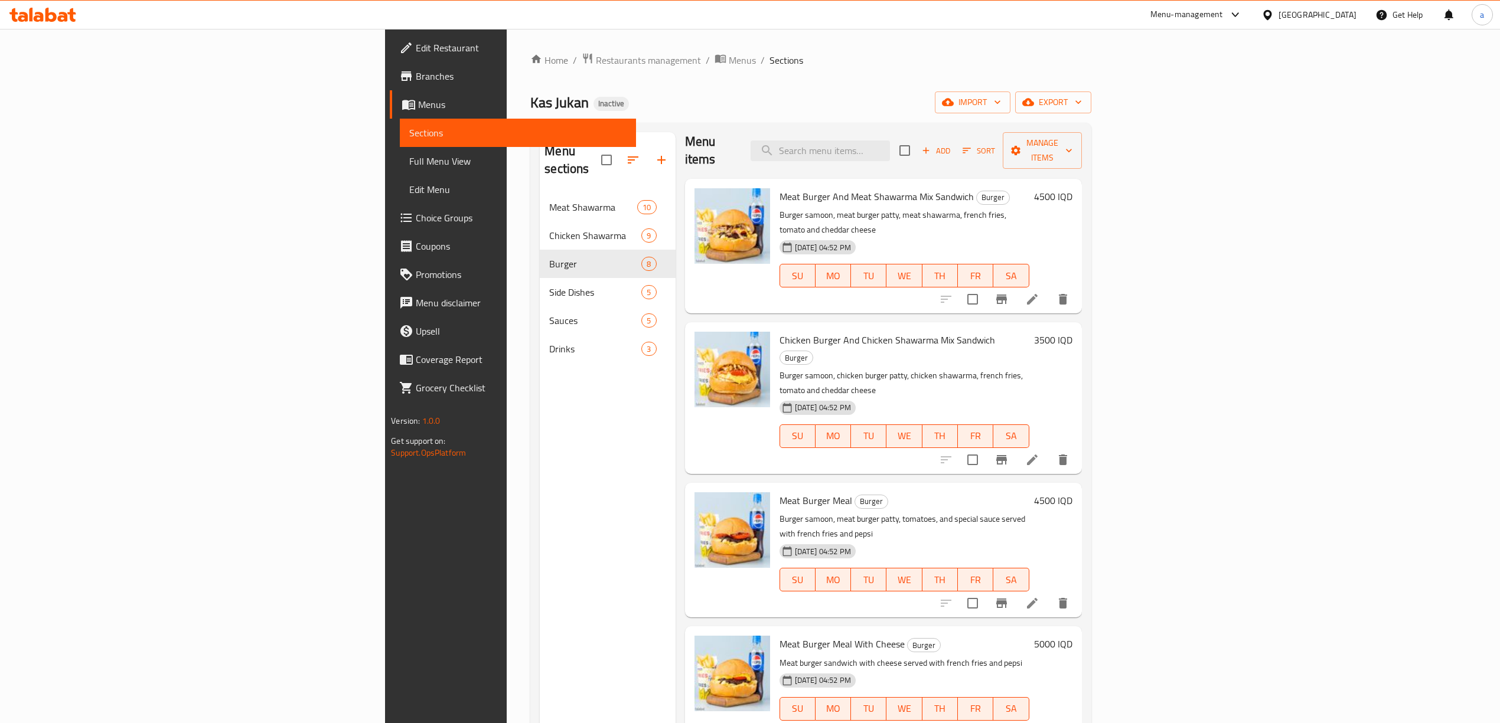
scroll to position [0, 0]
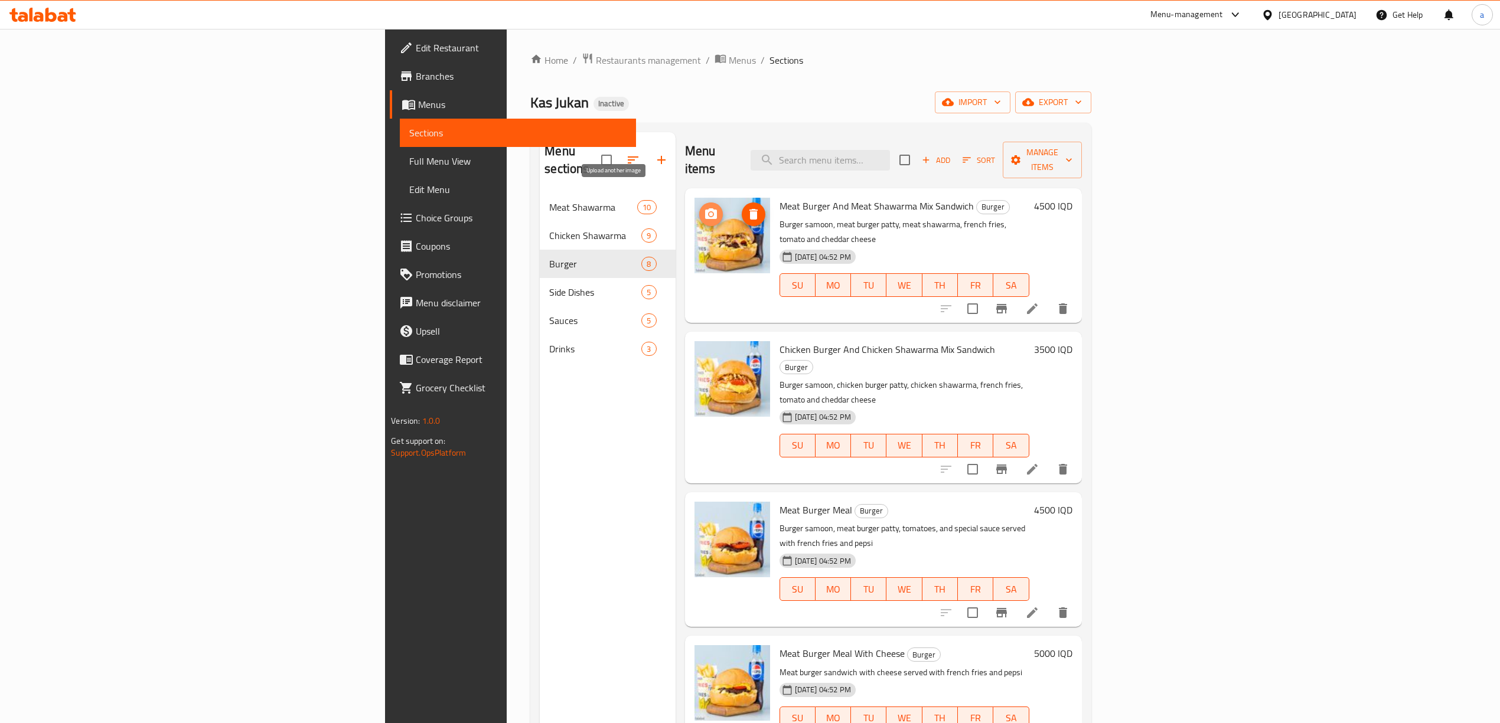
click at [705, 208] on icon "upload picture" at bounding box center [711, 213] width 12 height 11
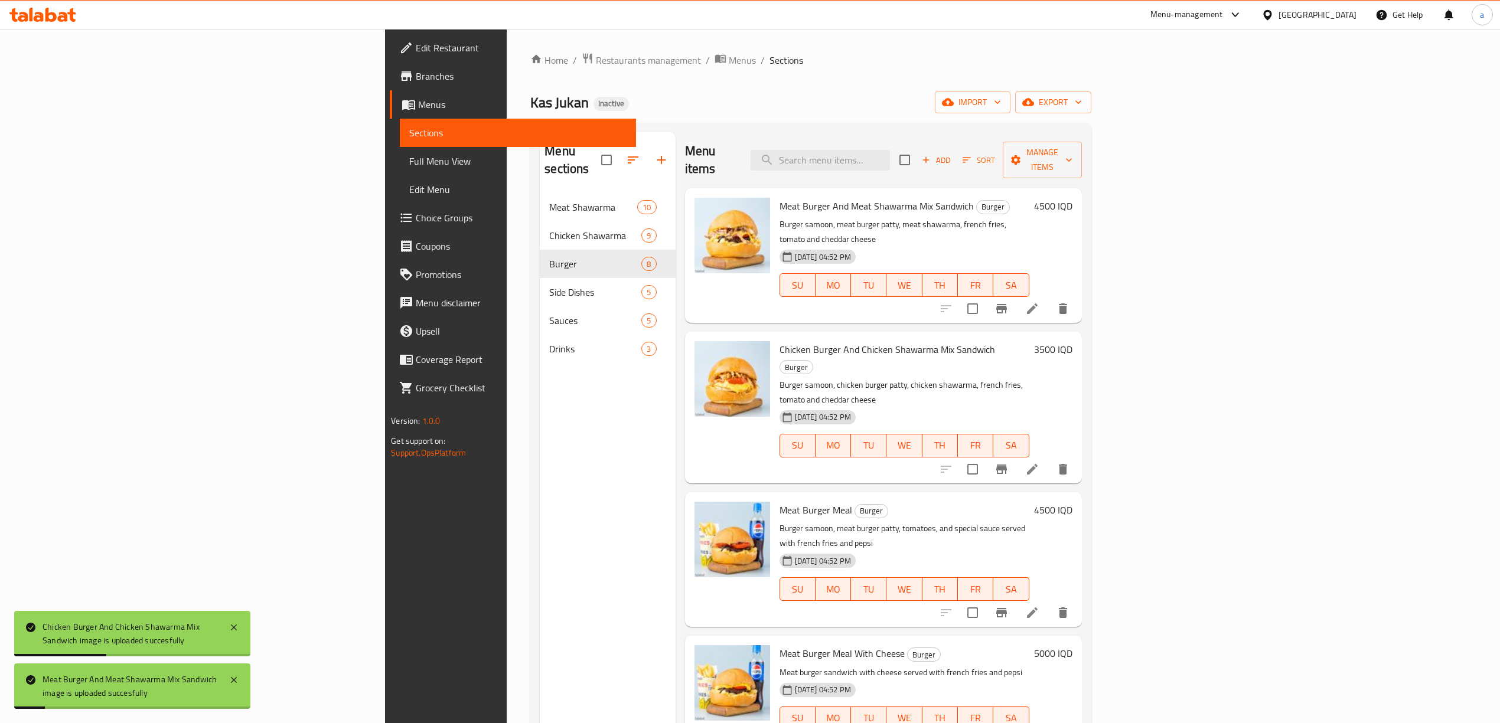
scroll to position [338, 0]
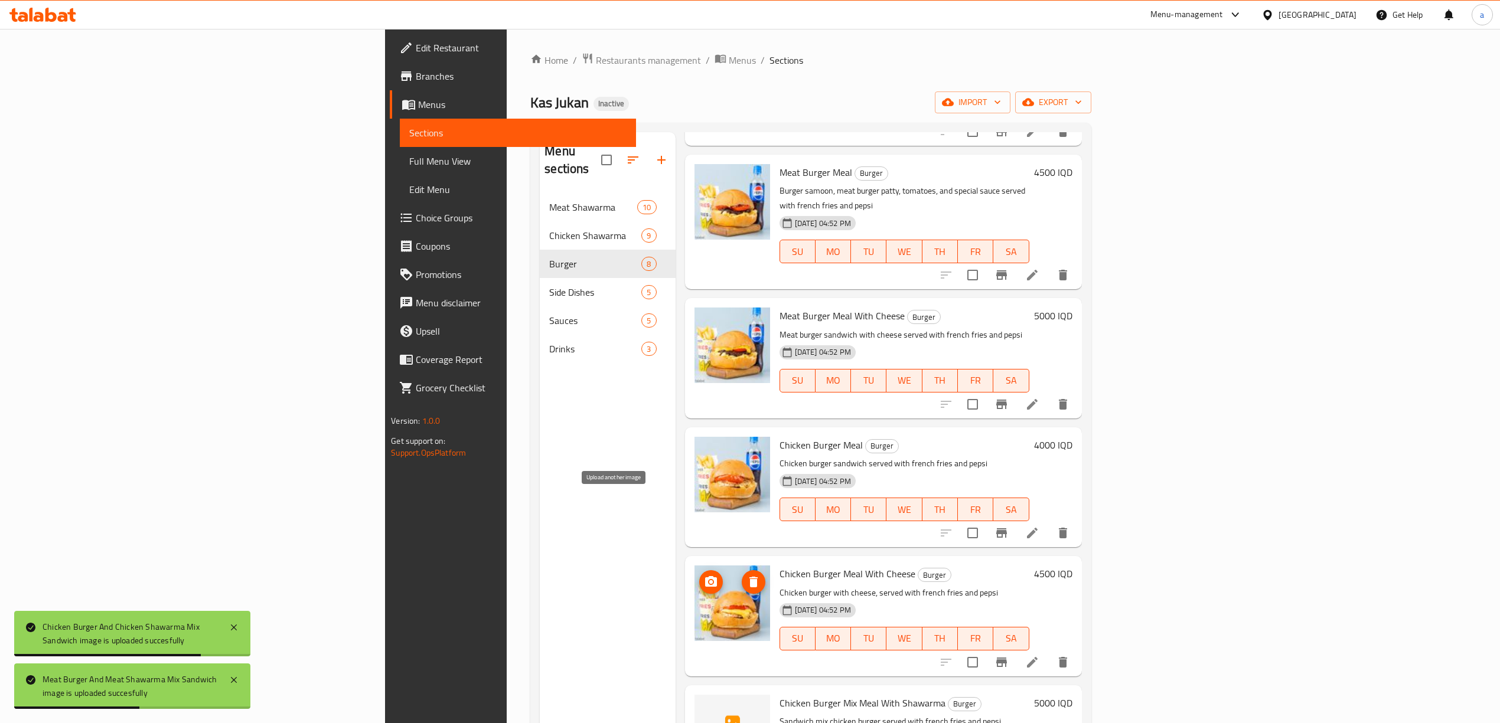
click at [699, 570] on button "upload picture" at bounding box center [711, 582] width 24 height 24
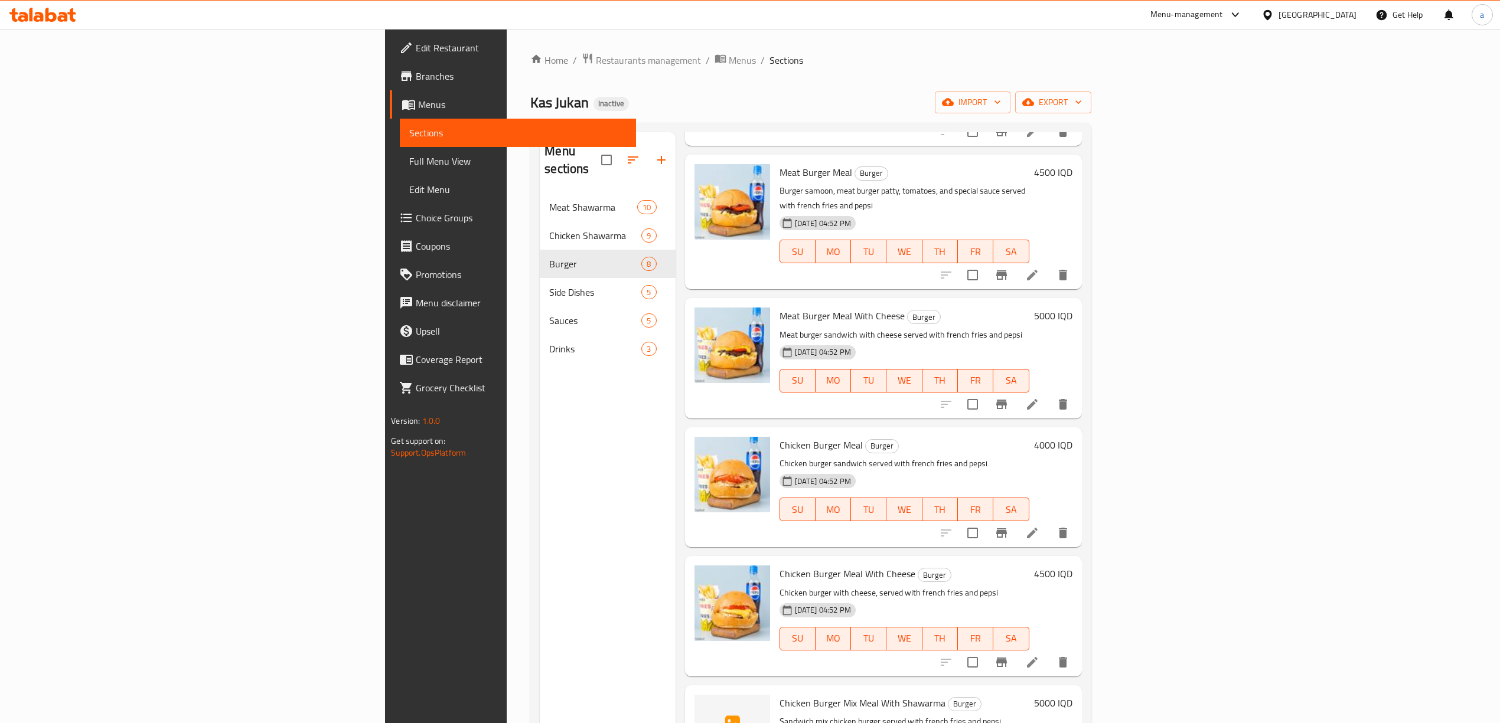
scroll to position [166, 0]
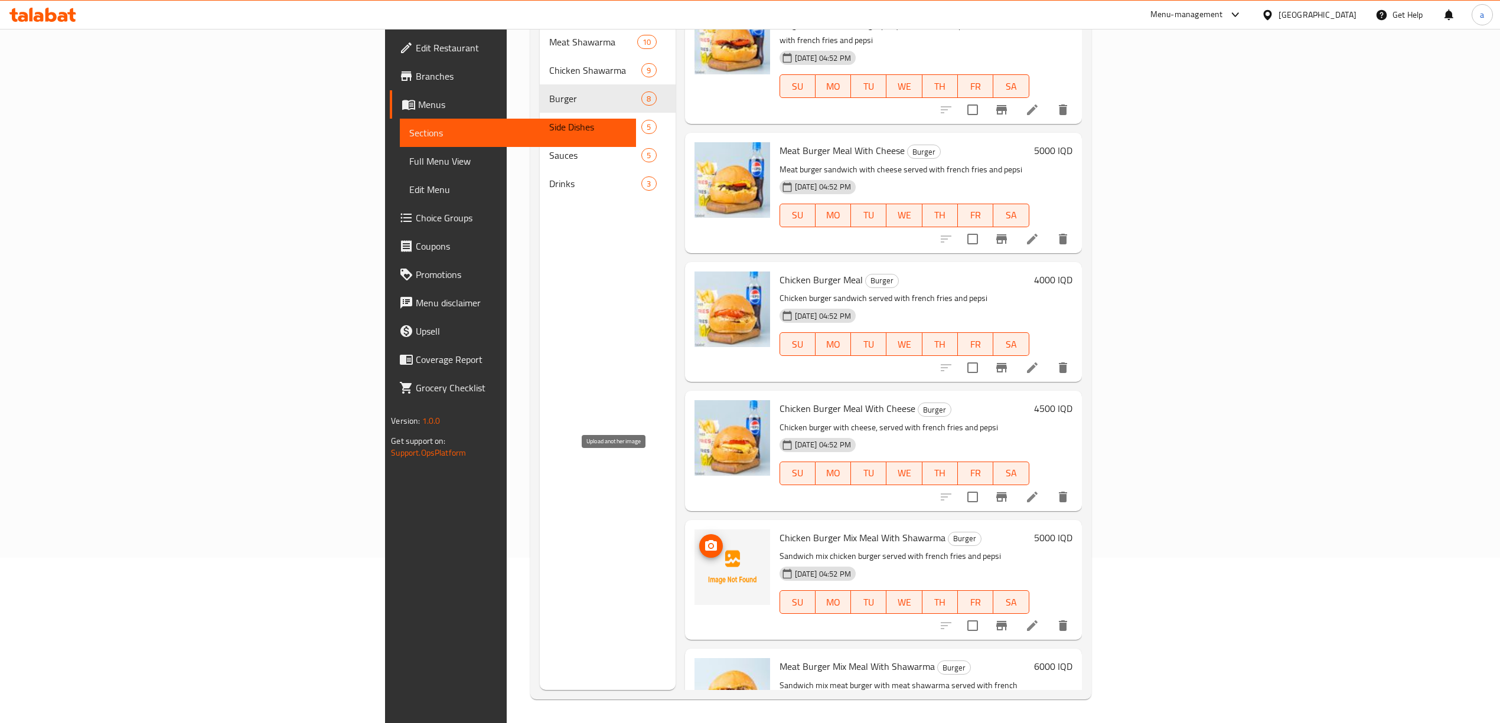
click at [705, 540] on icon "upload picture" at bounding box center [711, 545] width 12 height 11
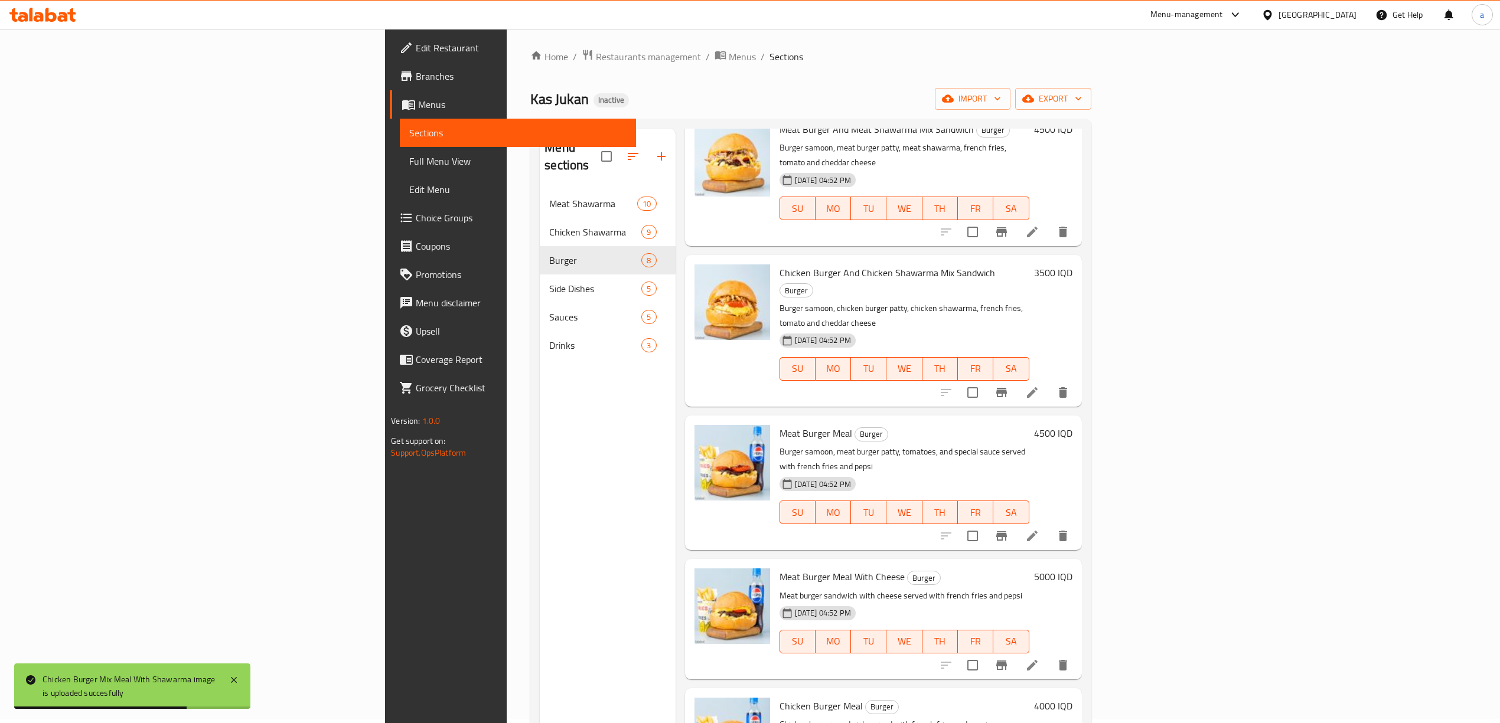
scroll to position [0, 0]
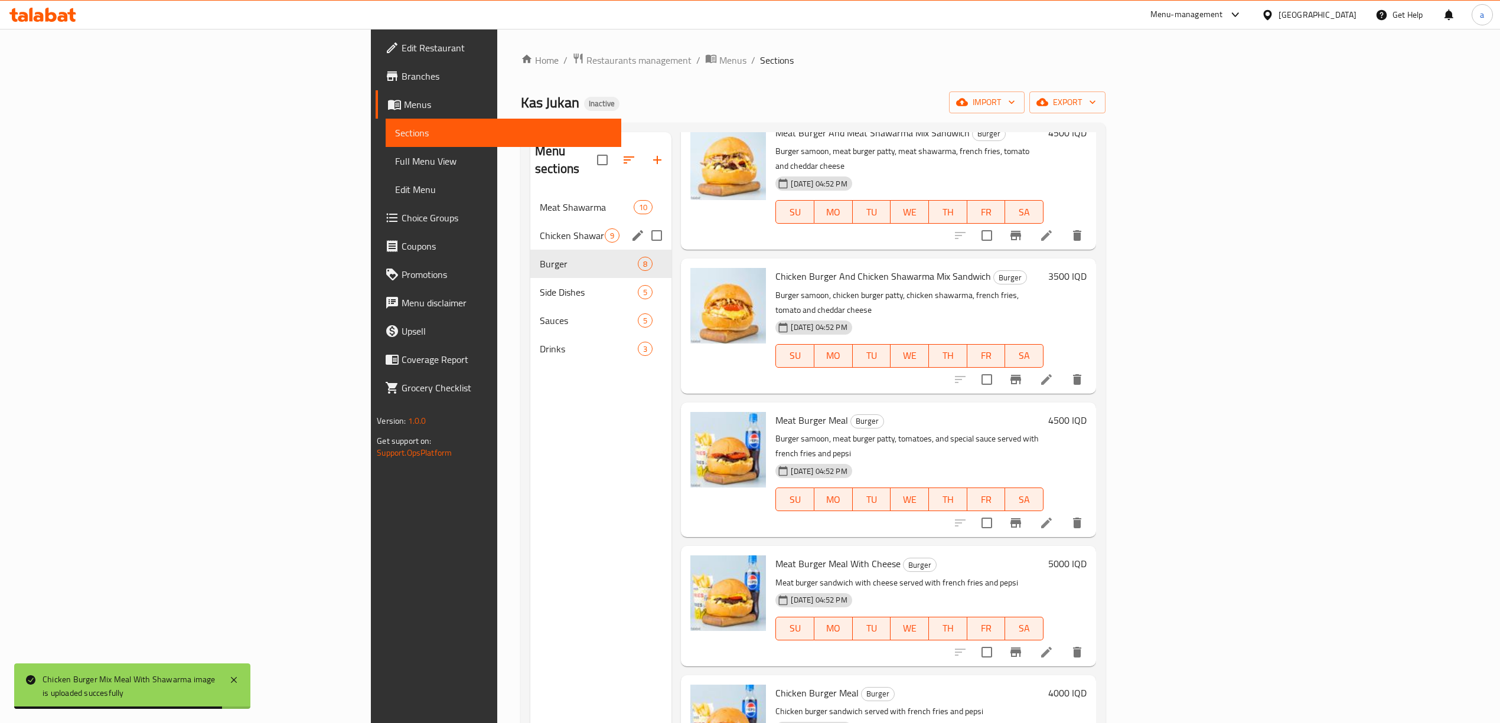
click at [540, 229] on span "Chicken Shawarma" at bounding box center [572, 236] width 65 height 14
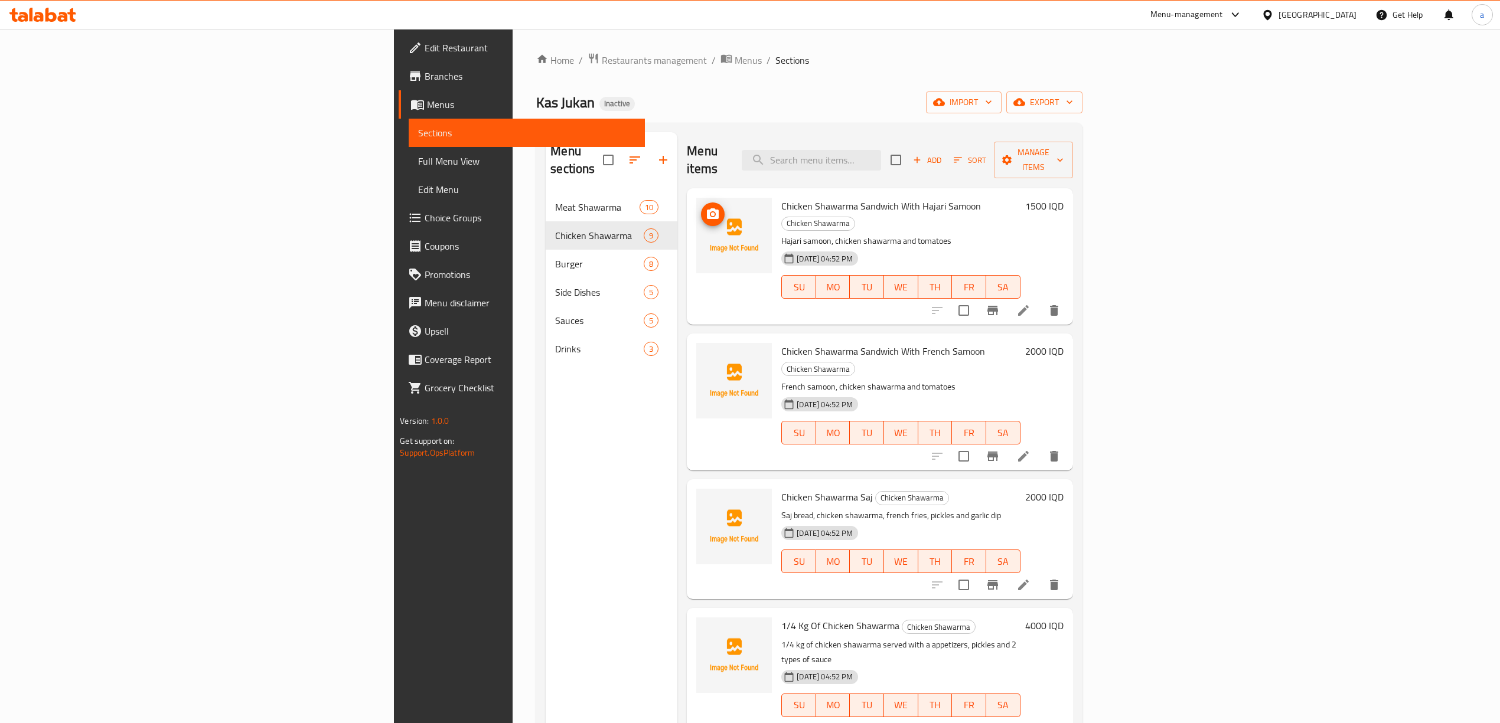
click at [696, 198] on img at bounding box center [734, 236] width 76 height 76
click at [706, 207] on icon "upload picture" at bounding box center [713, 214] width 14 height 14
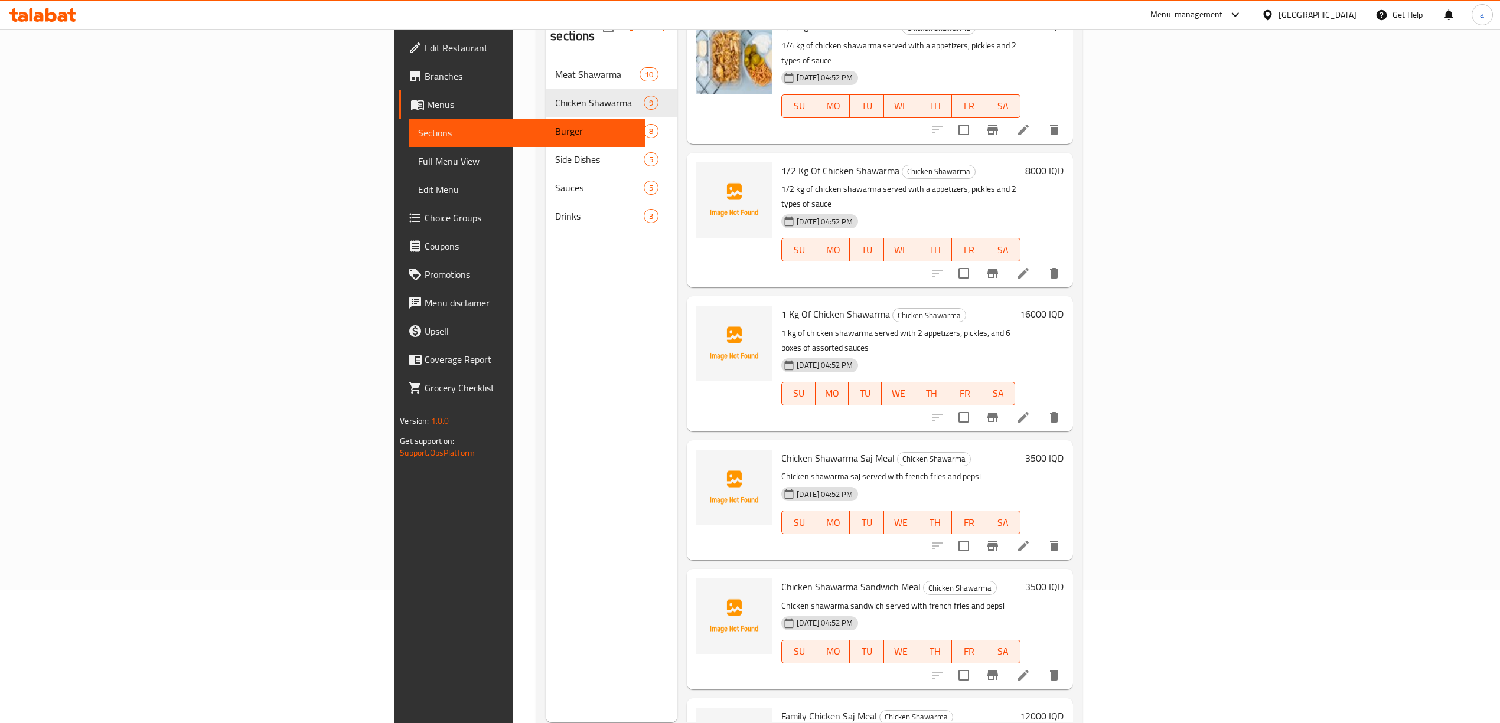
scroll to position [166, 0]
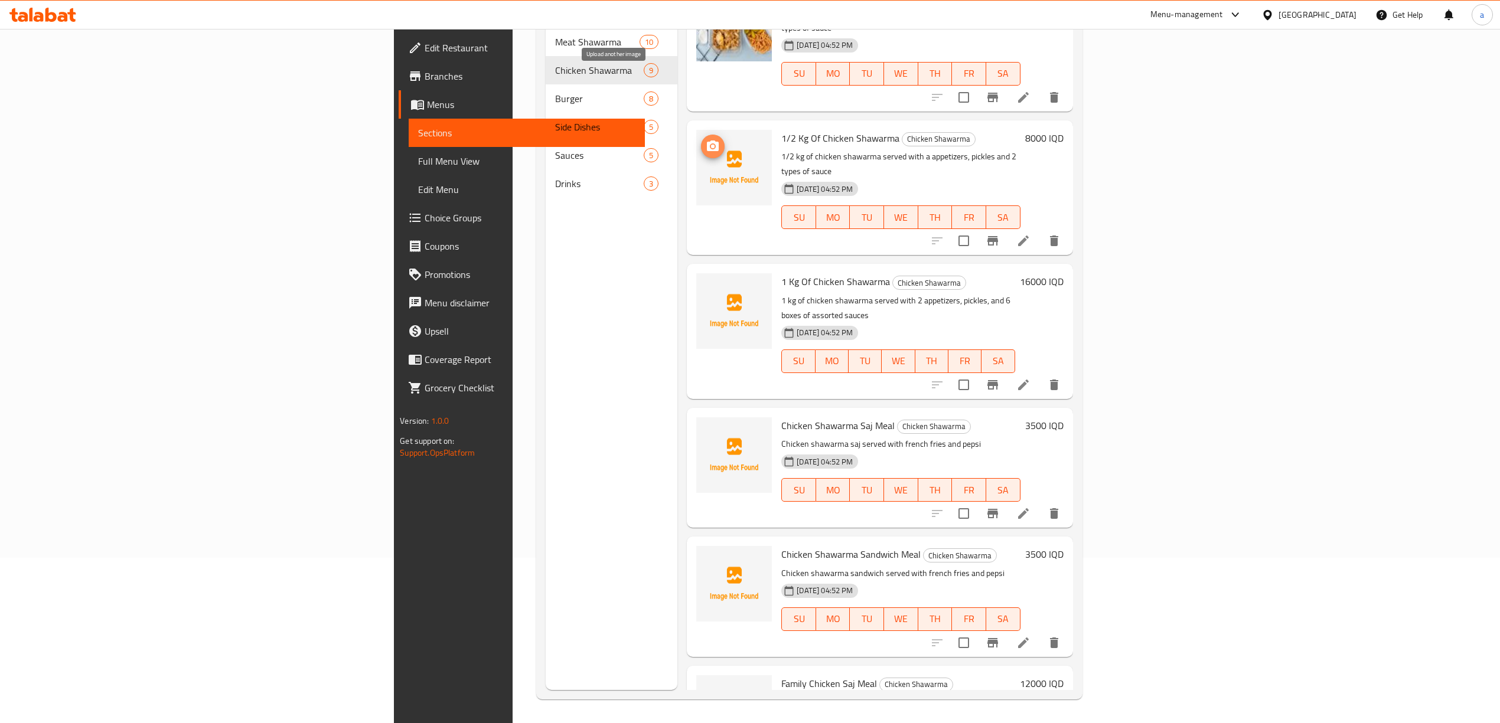
click at [701, 139] on span "upload picture" at bounding box center [713, 146] width 24 height 14
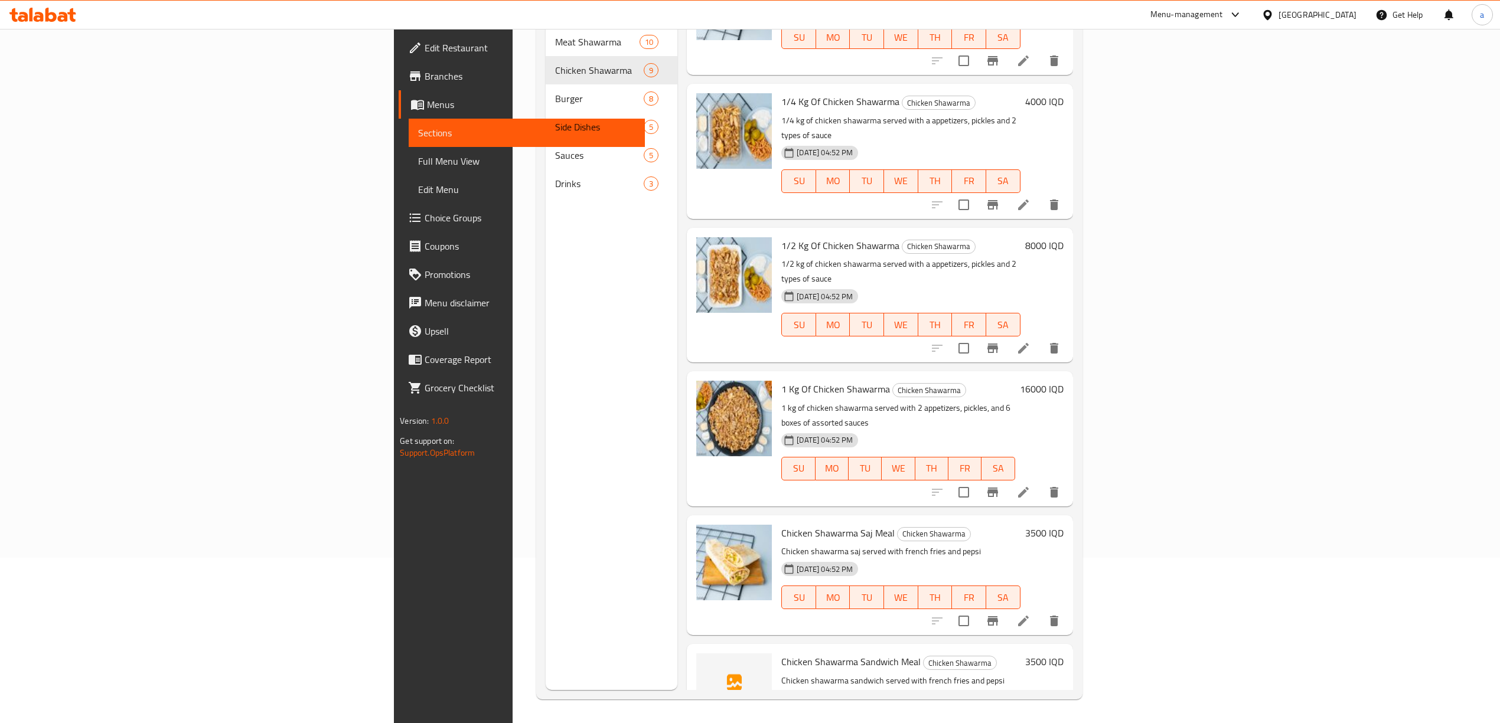
scroll to position [466, 0]
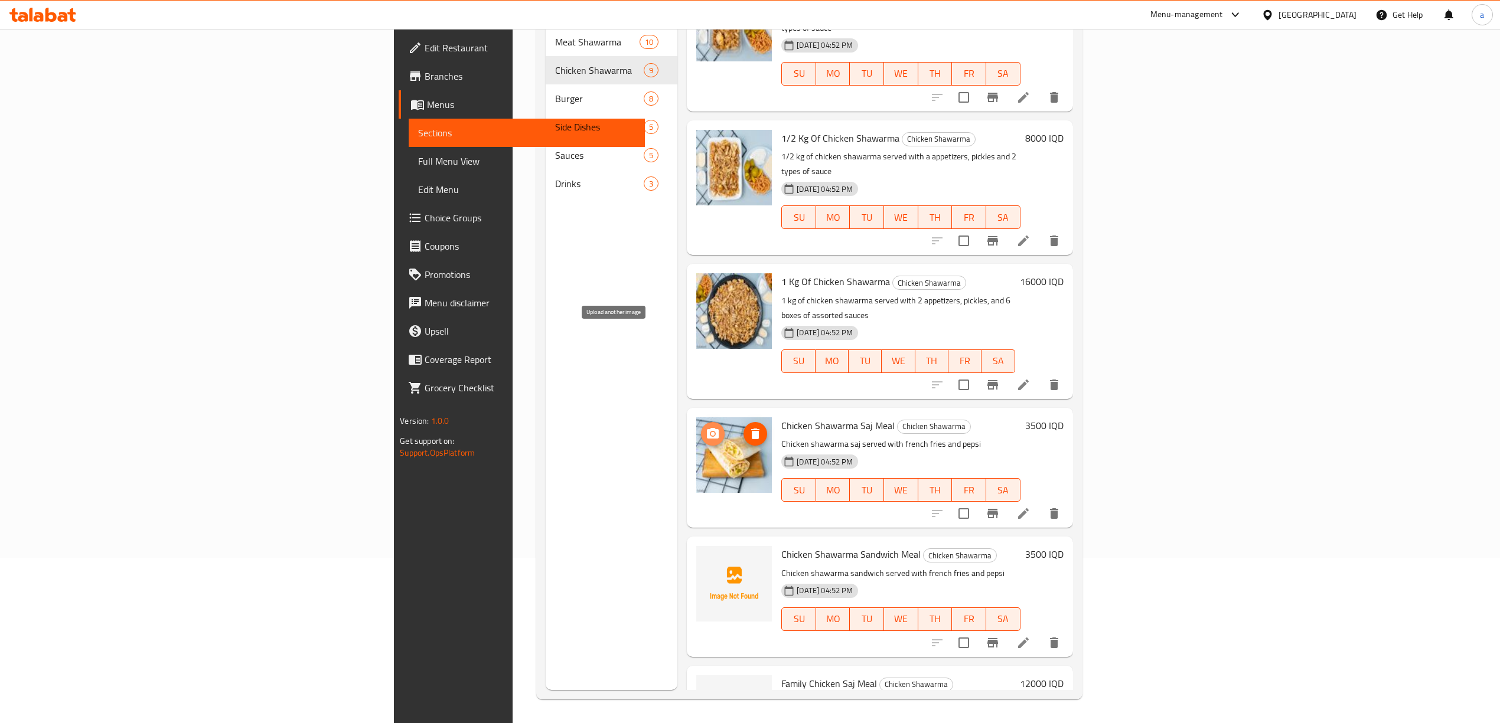
click at [701, 427] on span "upload picture" at bounding box center [713, 434] width 24 height 14
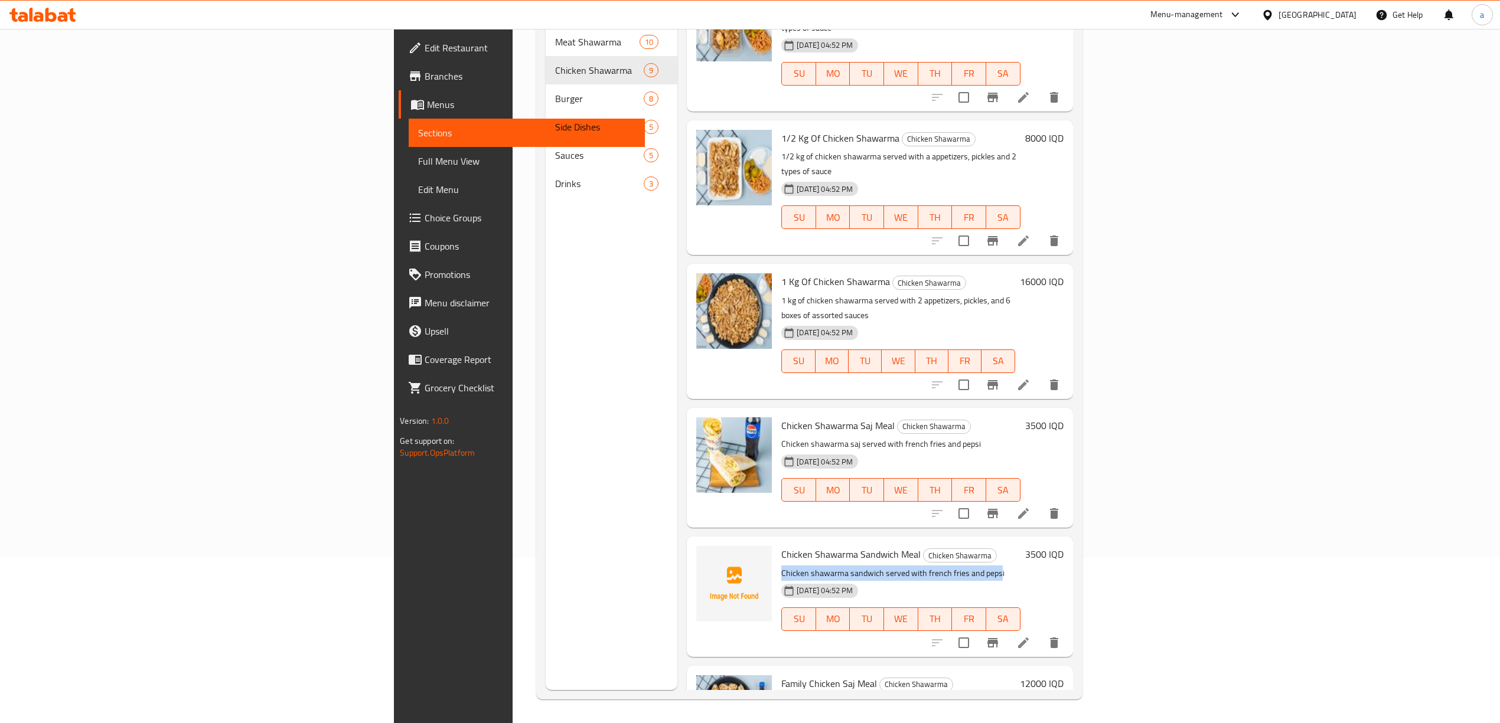
drag, startPoint x: 679, startPoint y: 477, endPoint x: 898, endPoint y: 483, distance: 219.2
click at [898, 541] on div "Chicken Shawarma Sandwich Meal Chicken Shawarma Chicken shawarma sandwich serve…" at bounding box center [901, 596] width 248 height 110
copy p "Chicken shawarma sandwich served with french fries and peps"
click at [706, 556] on icon "upload picture" at bounding box center [713, 563] width 14 height 14
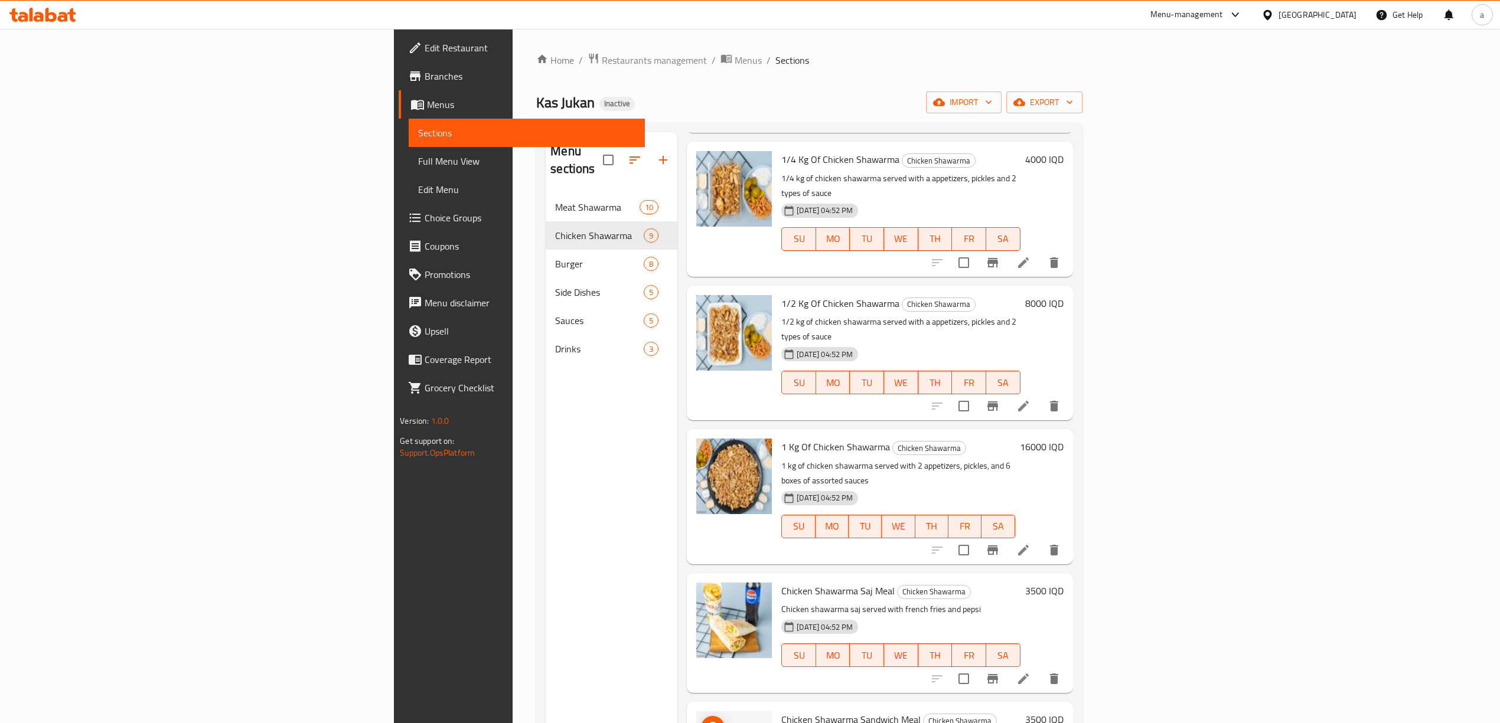
scroll to position [166, 0]
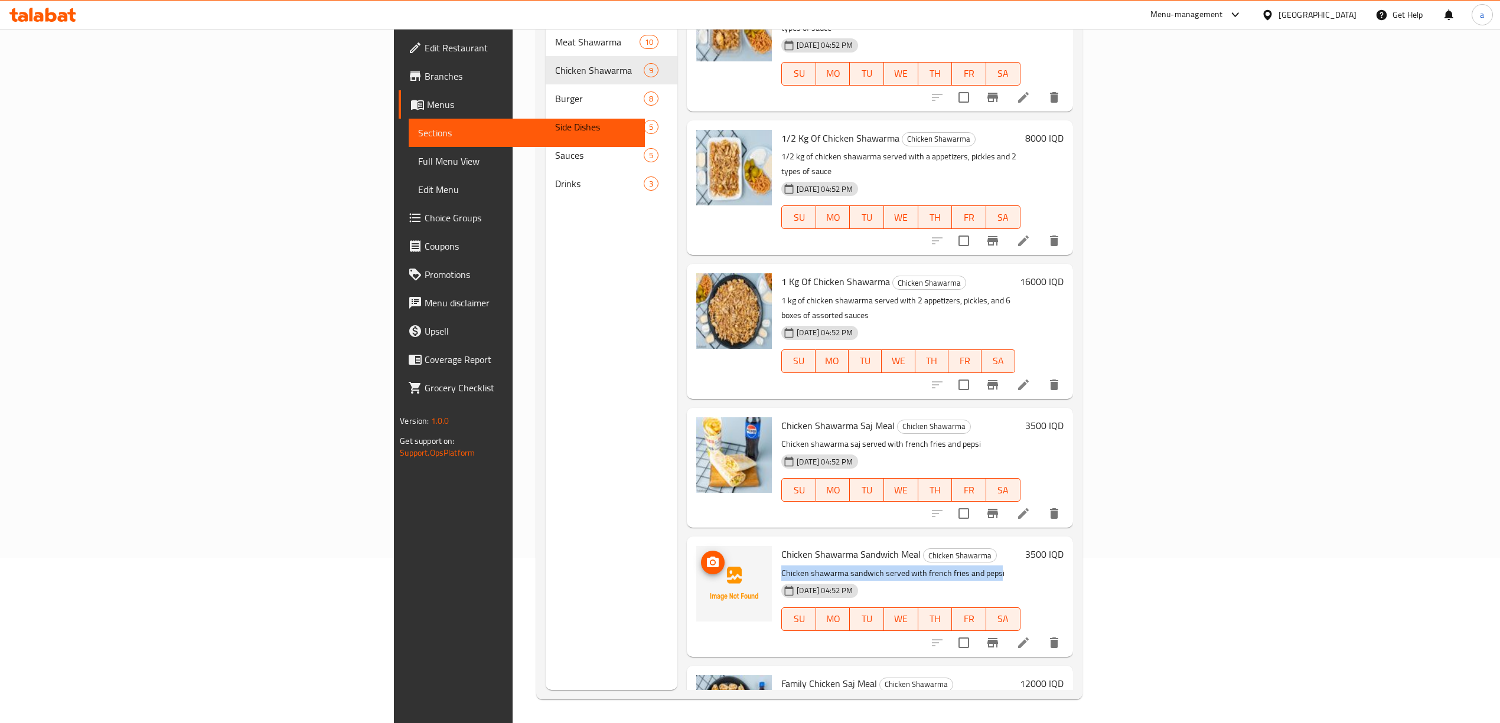
click at [711, 561] on circle "upload picture" at bounding box center [713, 563] width 4 height 4
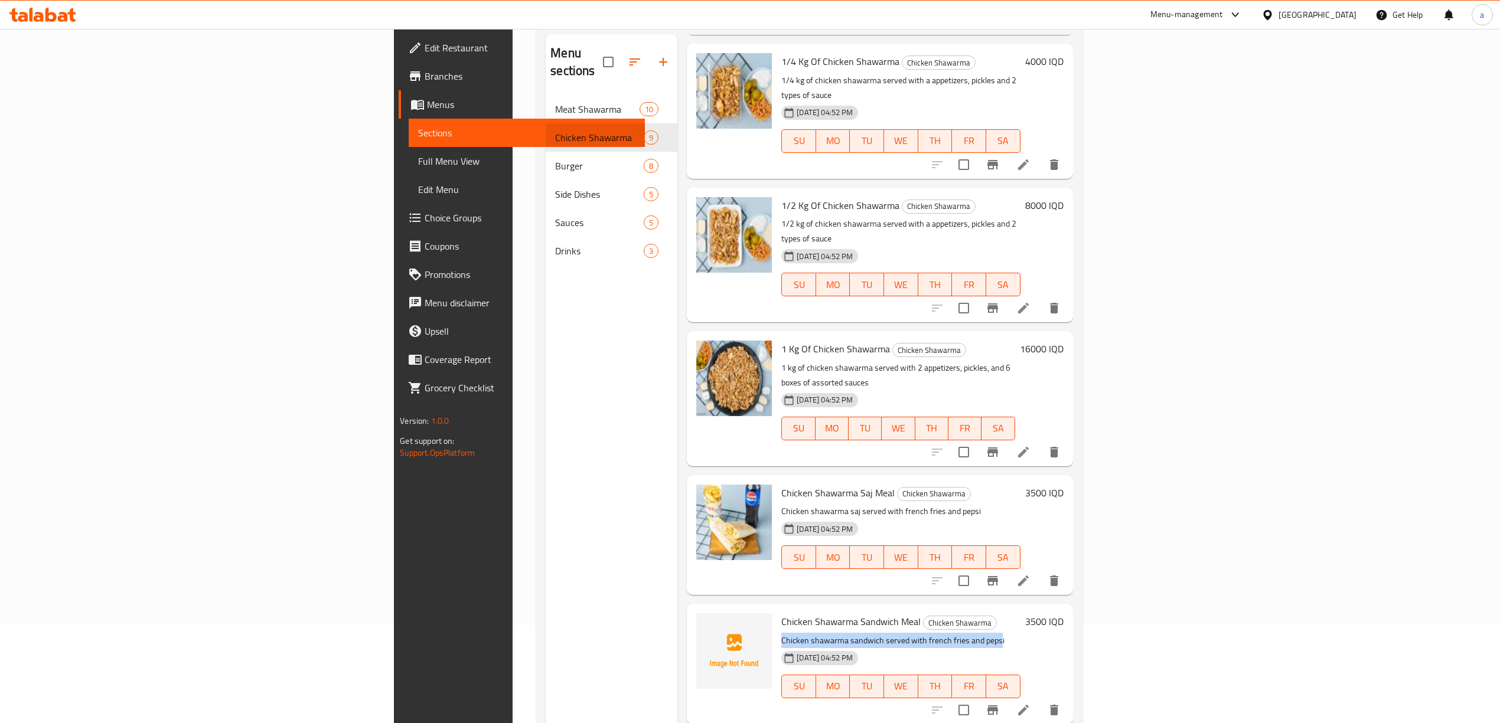
scroll to position [34, 0]
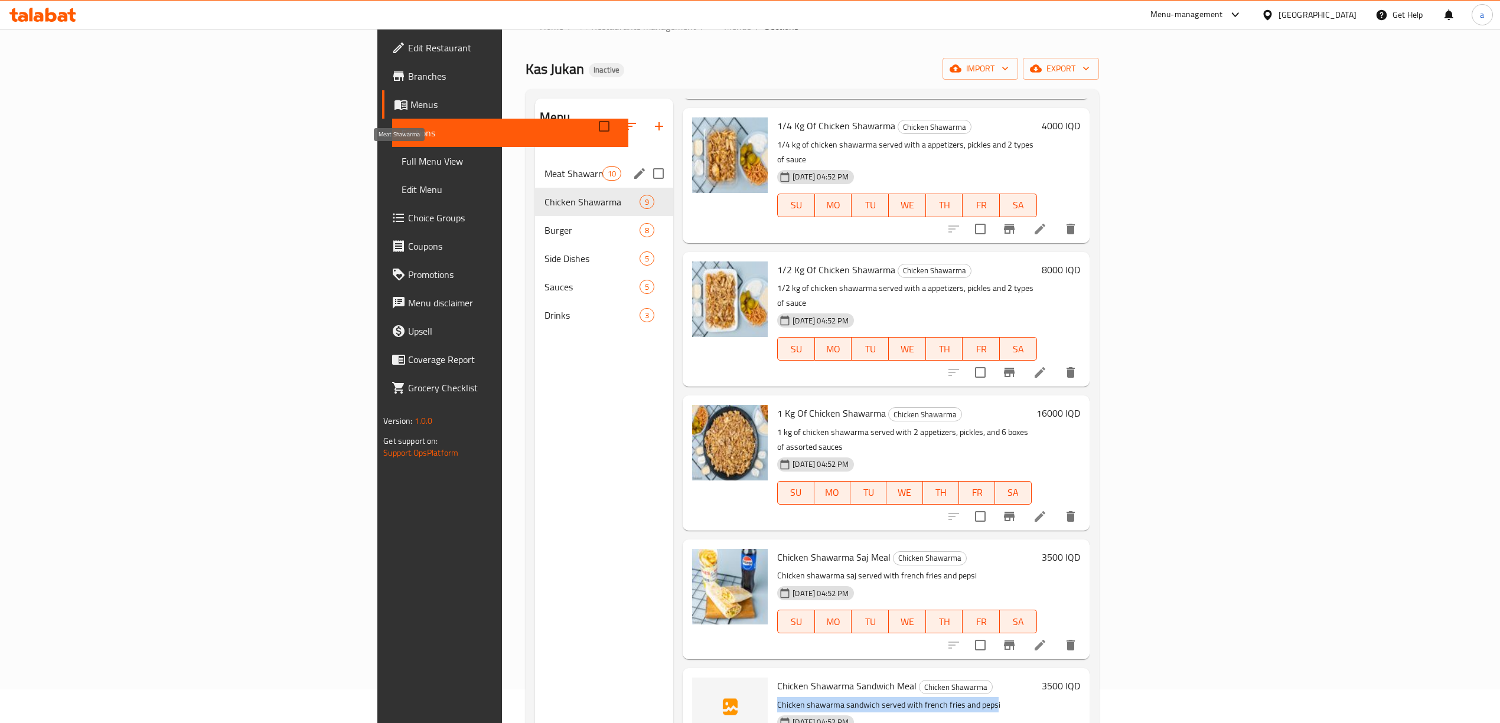
click at [544, 167] on span "Meat Shawarma" at bounding box center [573, 174] width 58 height 14
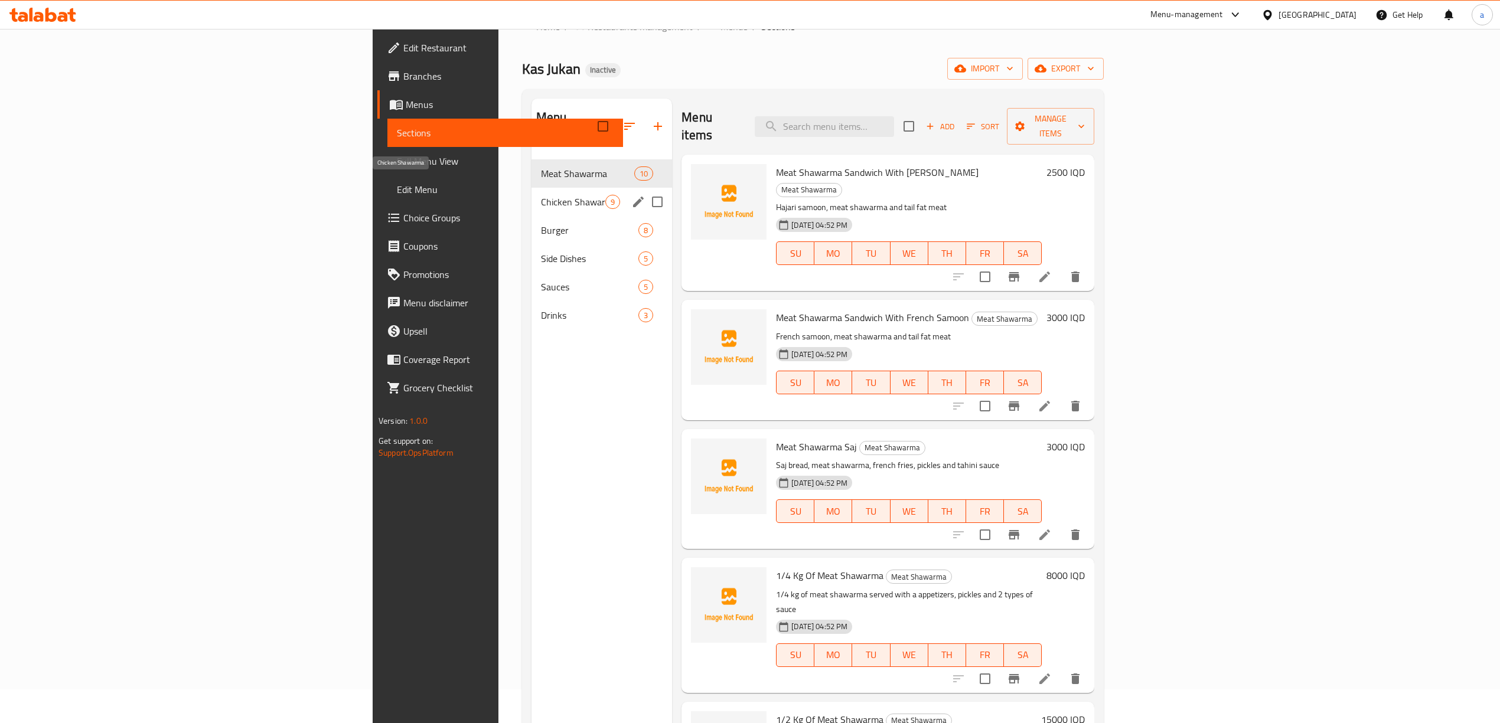
click at [541, 195] on span "Chicken Shawarma" at bounding box center [573, 202] width 64 height 14
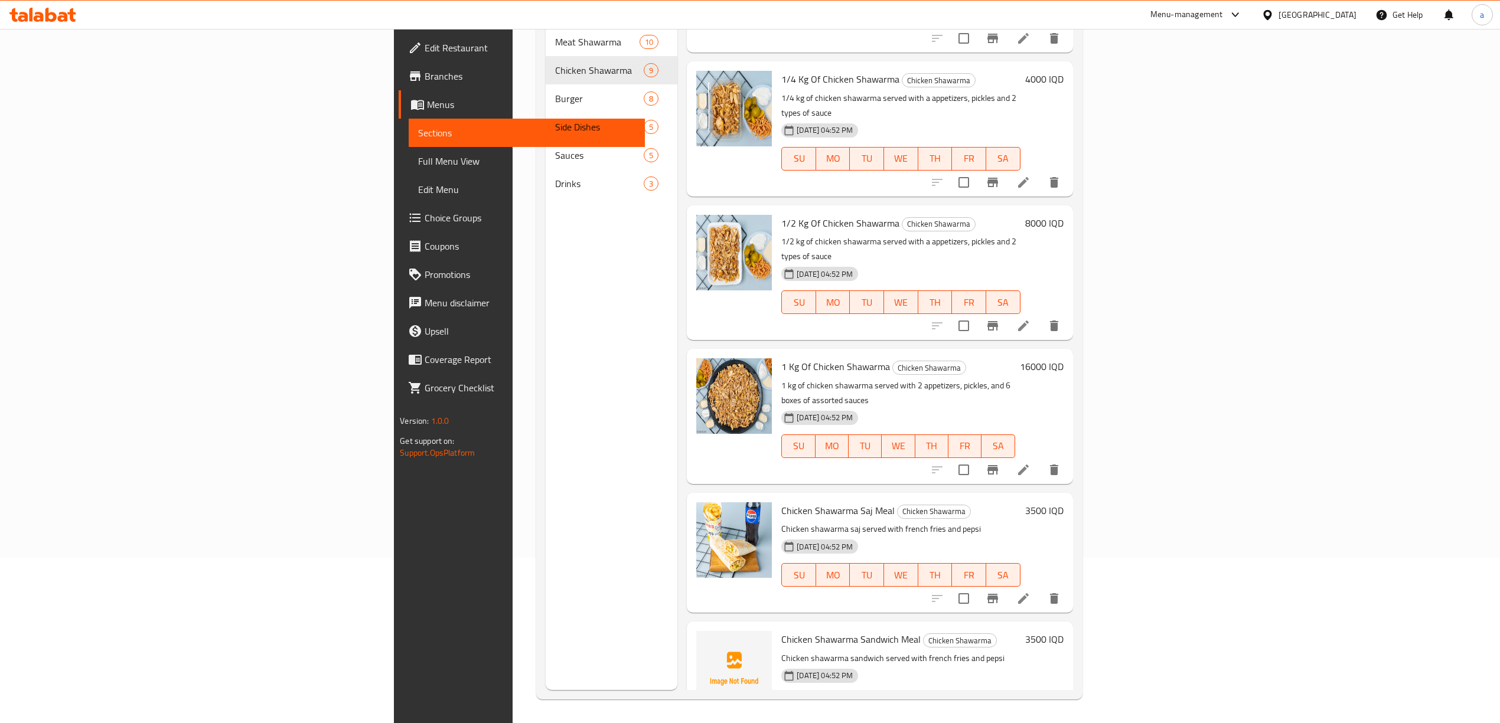
scroll to position [466, 0]
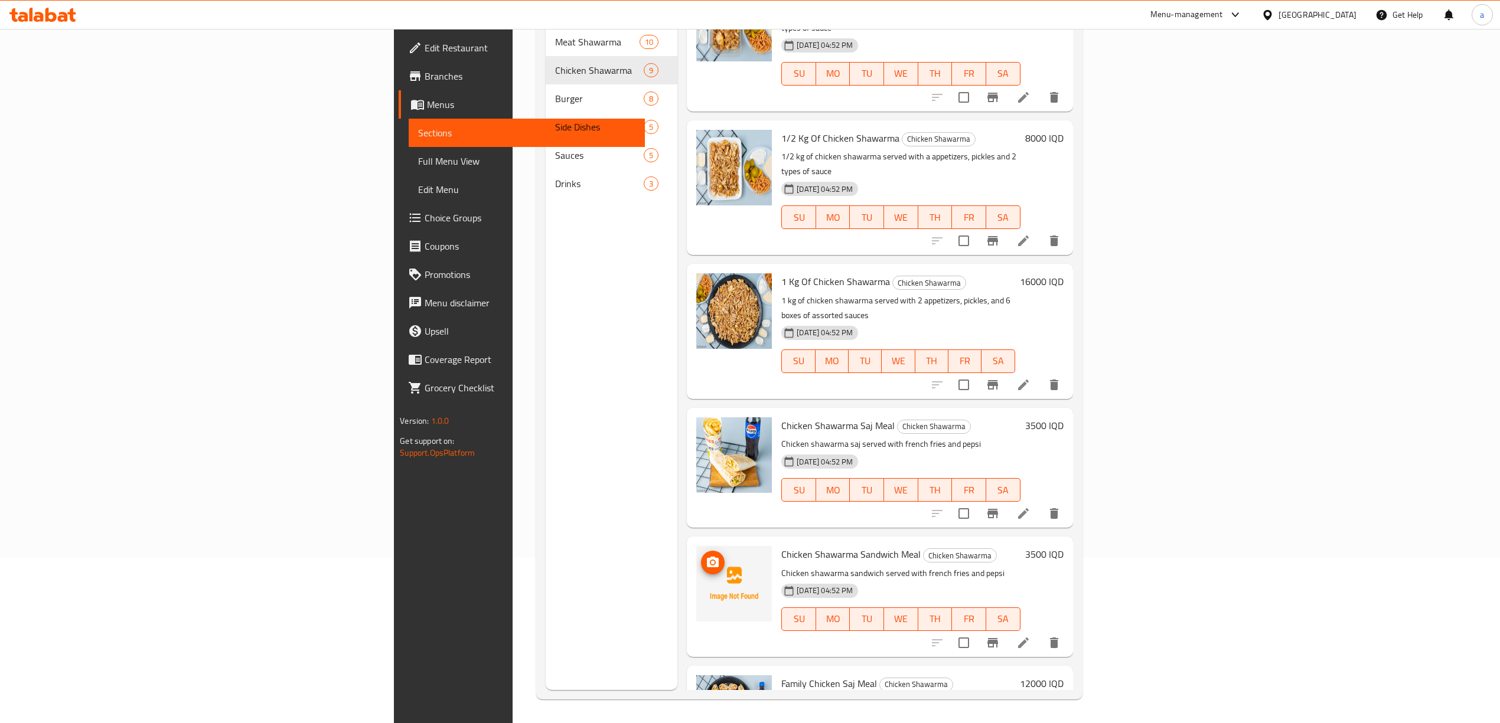
click at [711, 561] on circle "upload picture" at bounding box center [713, 563] width 4 height 4
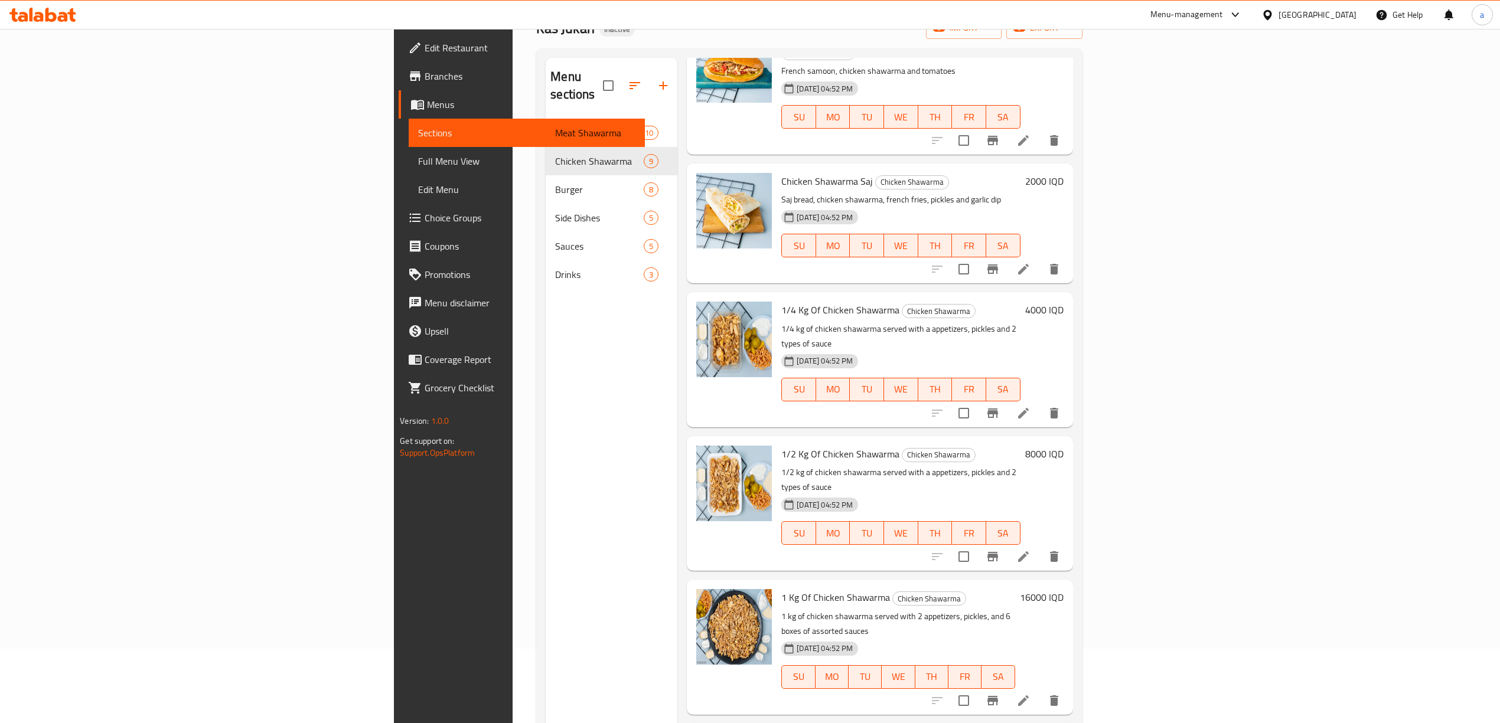
scroll to position [72, 0]
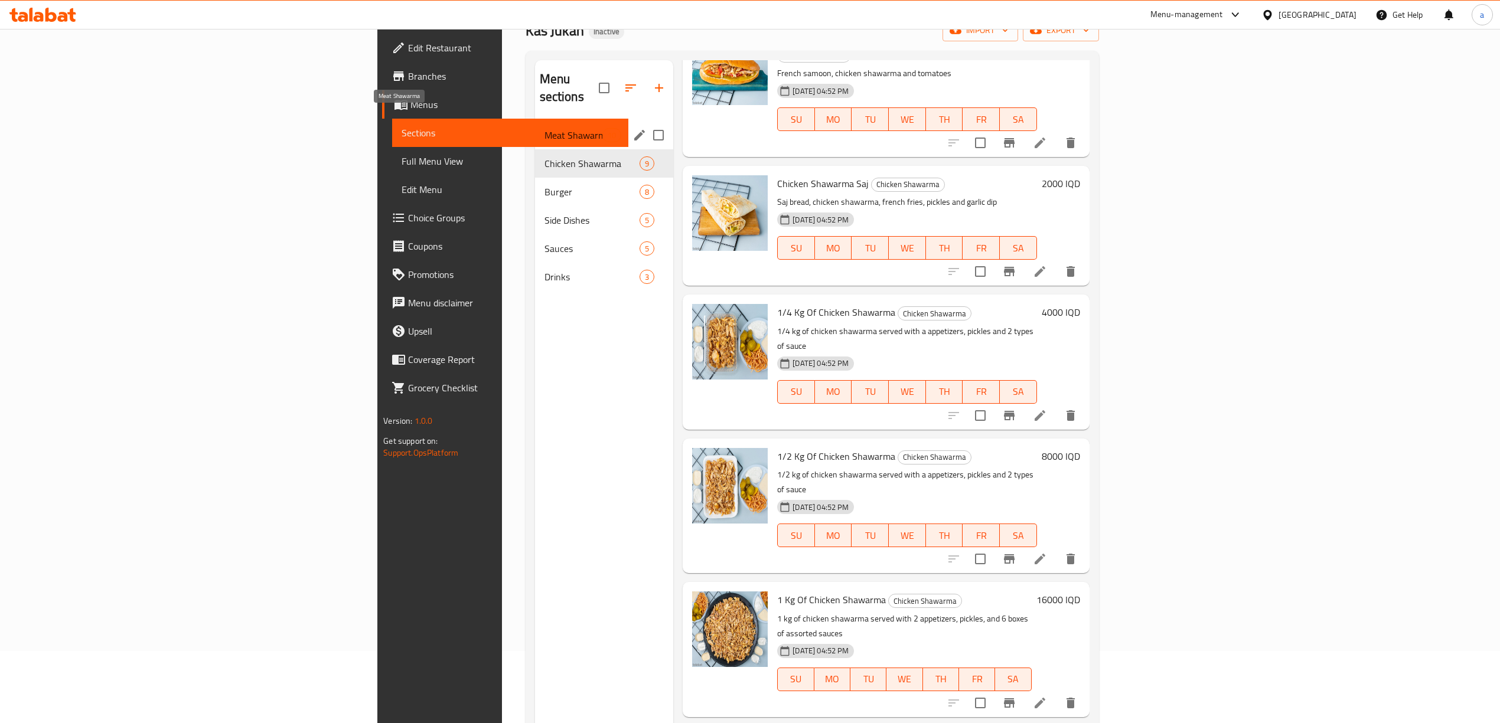
click at [544, 128] on span "Meat Shawarma" at bounding box center [573, 135] width 58 height 14
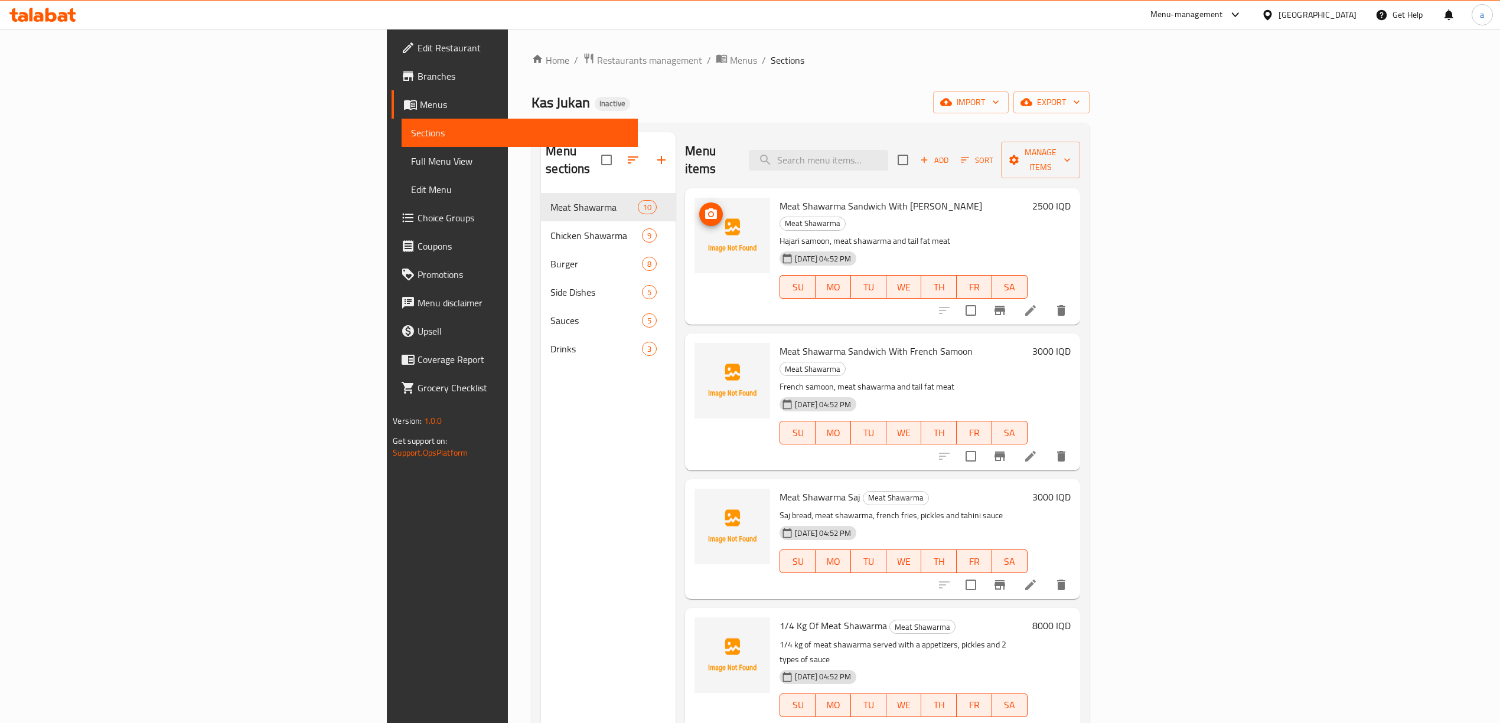
click at [704, 207] on icon "upload picture" at bounding box center [711, 214] width 14 height 14
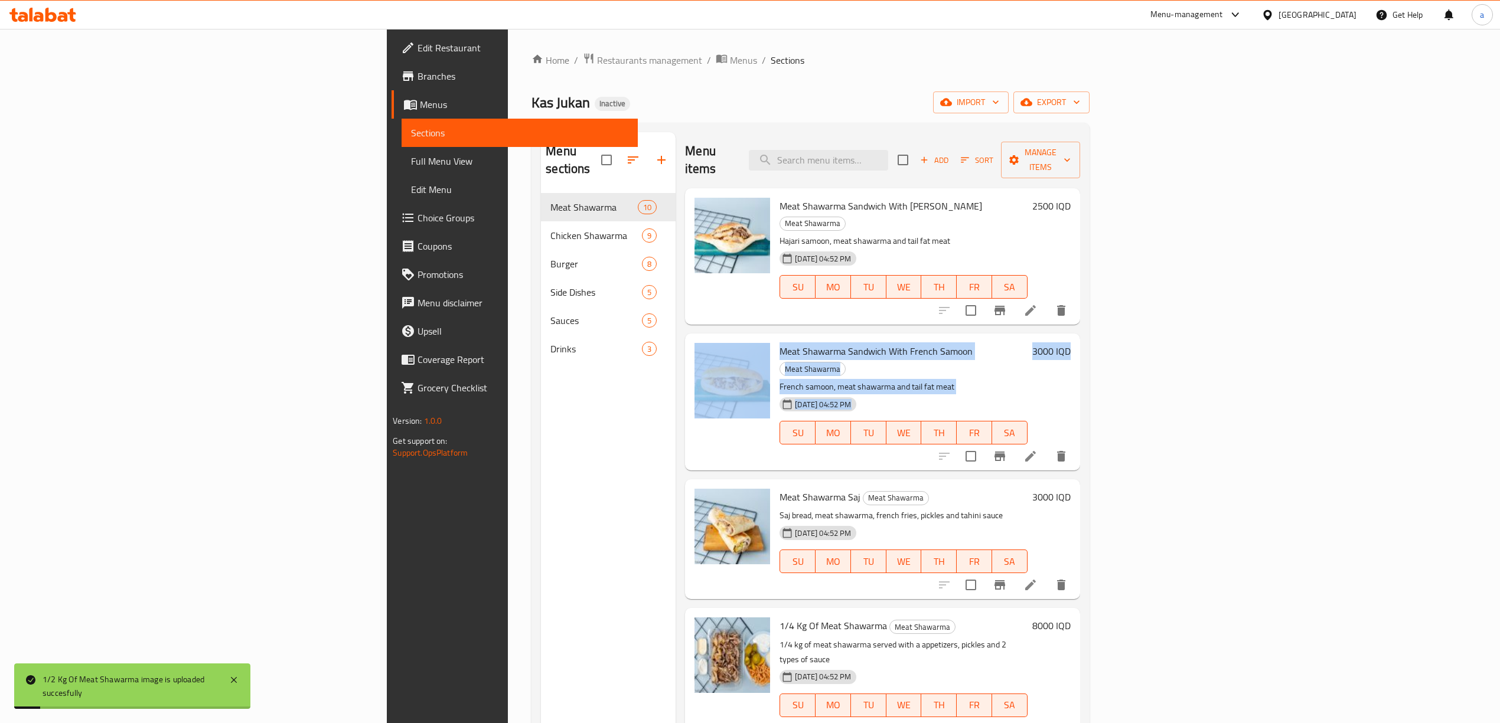
drag, startPoint x: 1451, startPoint y: 282, endPoint x: 1456, endPoint y: 293, distance: 12.2
click at [1079, 293] on div "Menu items Add Sort Manage items Meat Shawarma Sandwich With Hajari Samoon Meat…" at bounding box center [878, 493] width 404 height 723
click at [1075, 338] on div "Meat Shawarma Sandwich With French Samoon Meat Shawarma French samoon, meat sha…" at bounding box center [925, 401] width 300 height 127
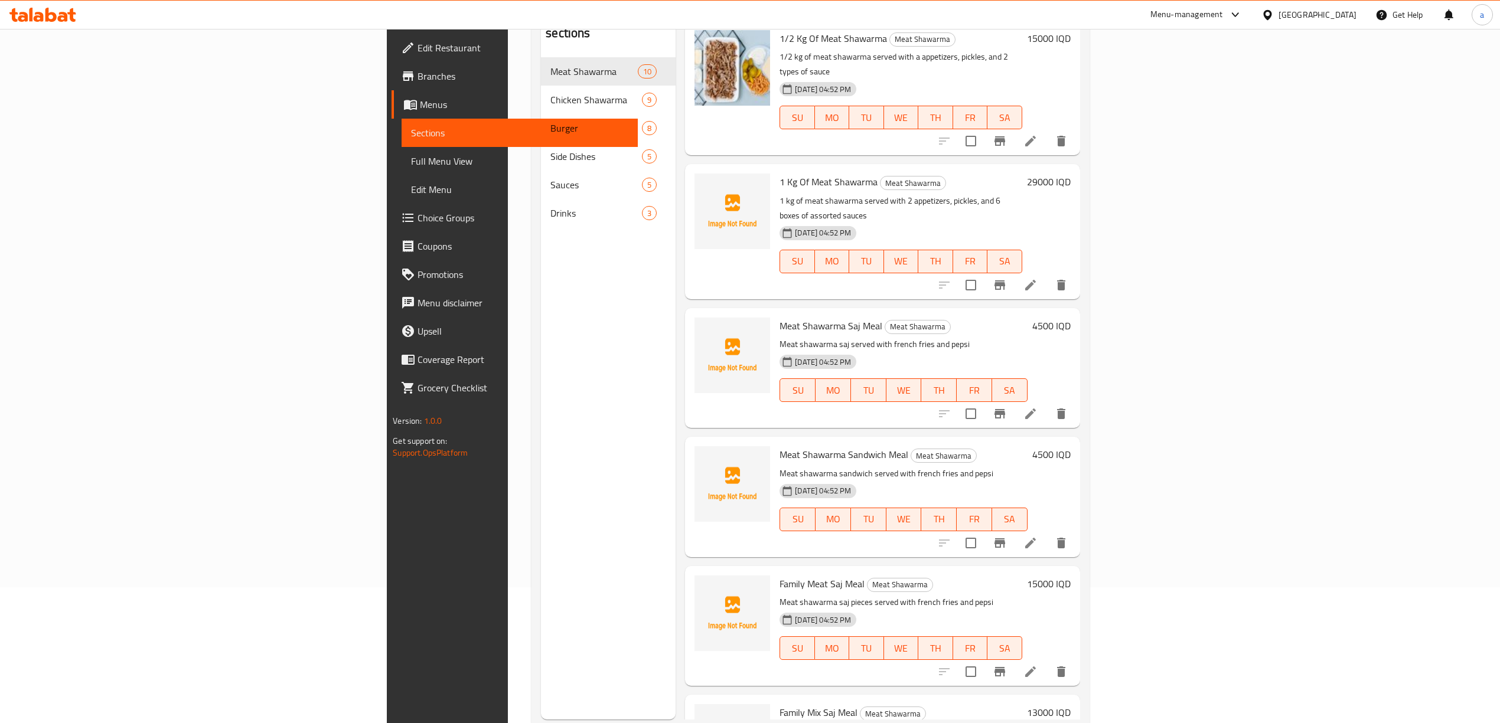
scroll to position [166, 0]
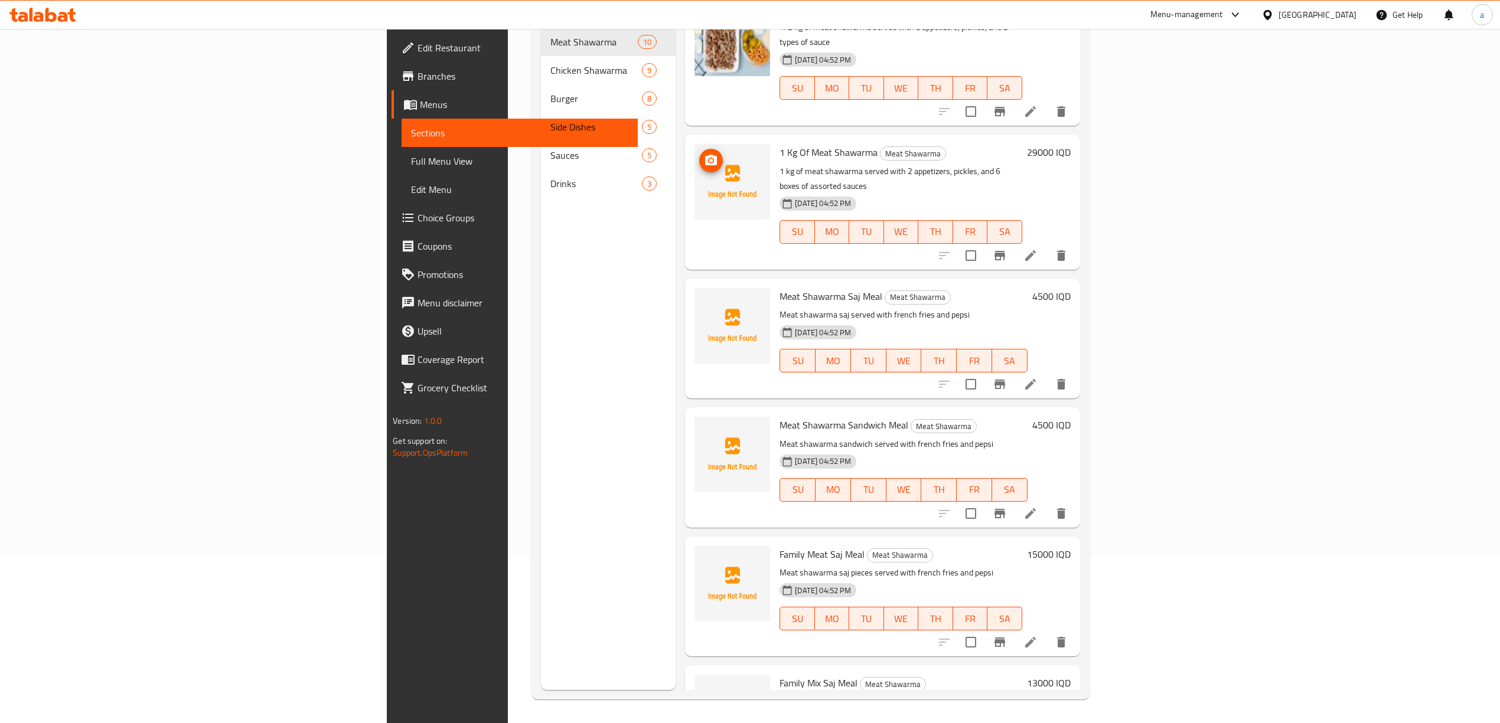
click at [704, 154] on icon "upload picture" at bounding box center [711, 161] width 14 height 14
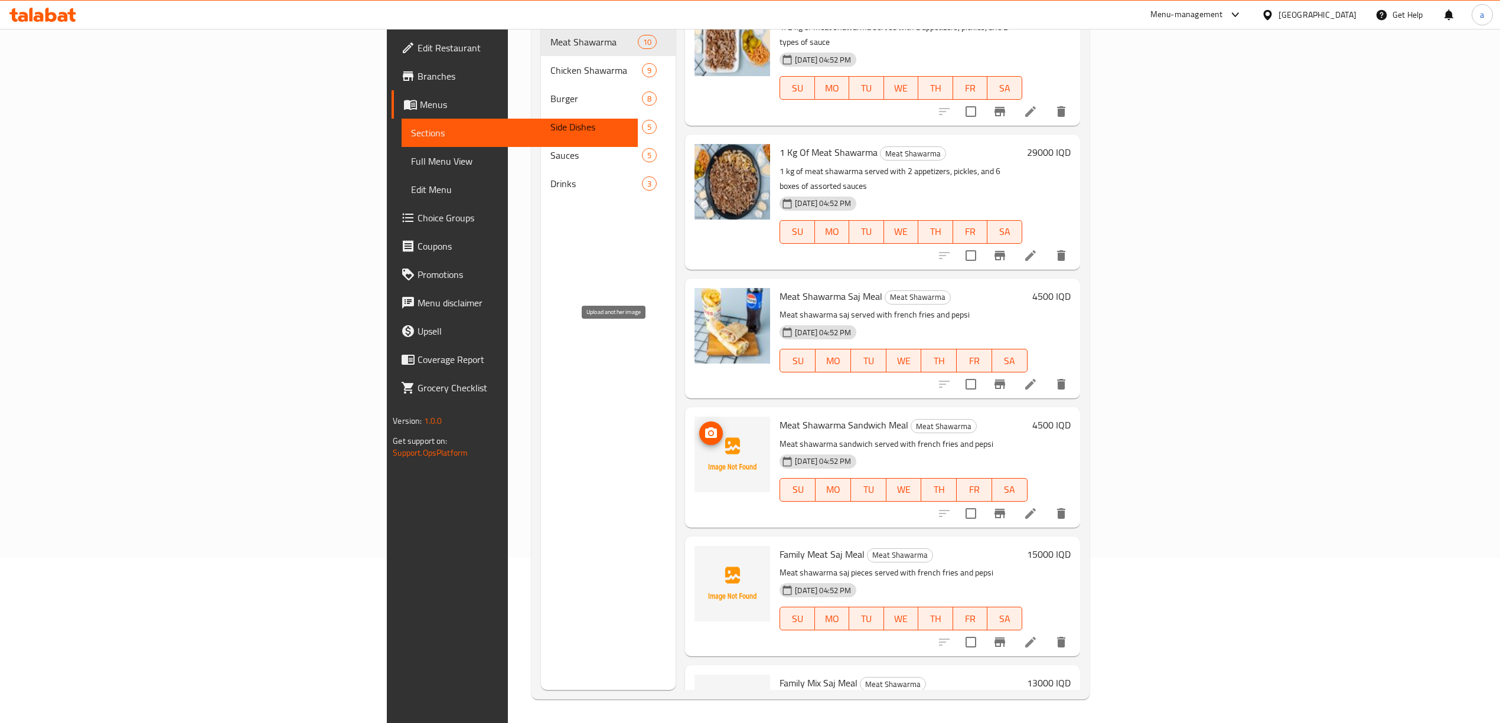
click at [705, 428] on icon "upload picture" at bounding box center [711, 433] width 12 height 11
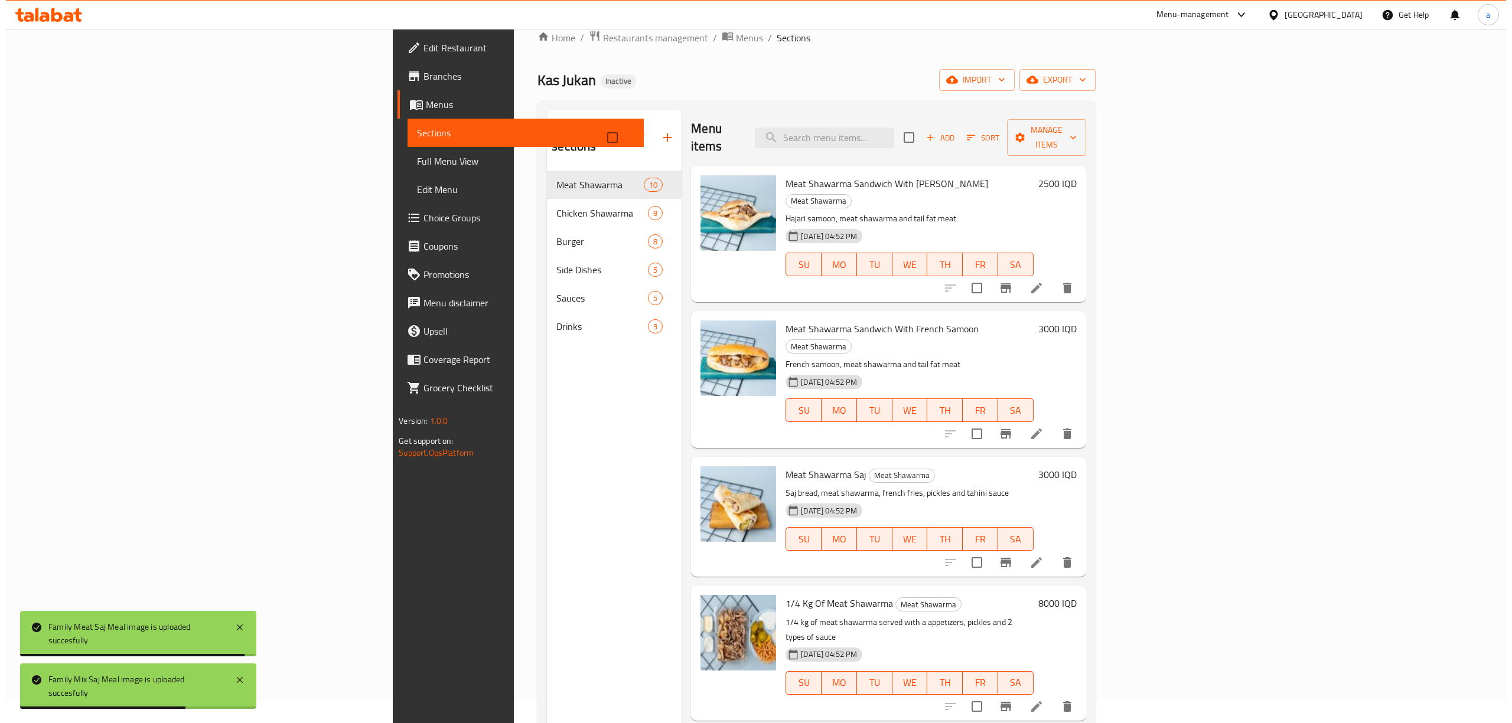
scroll to position [0, 0]
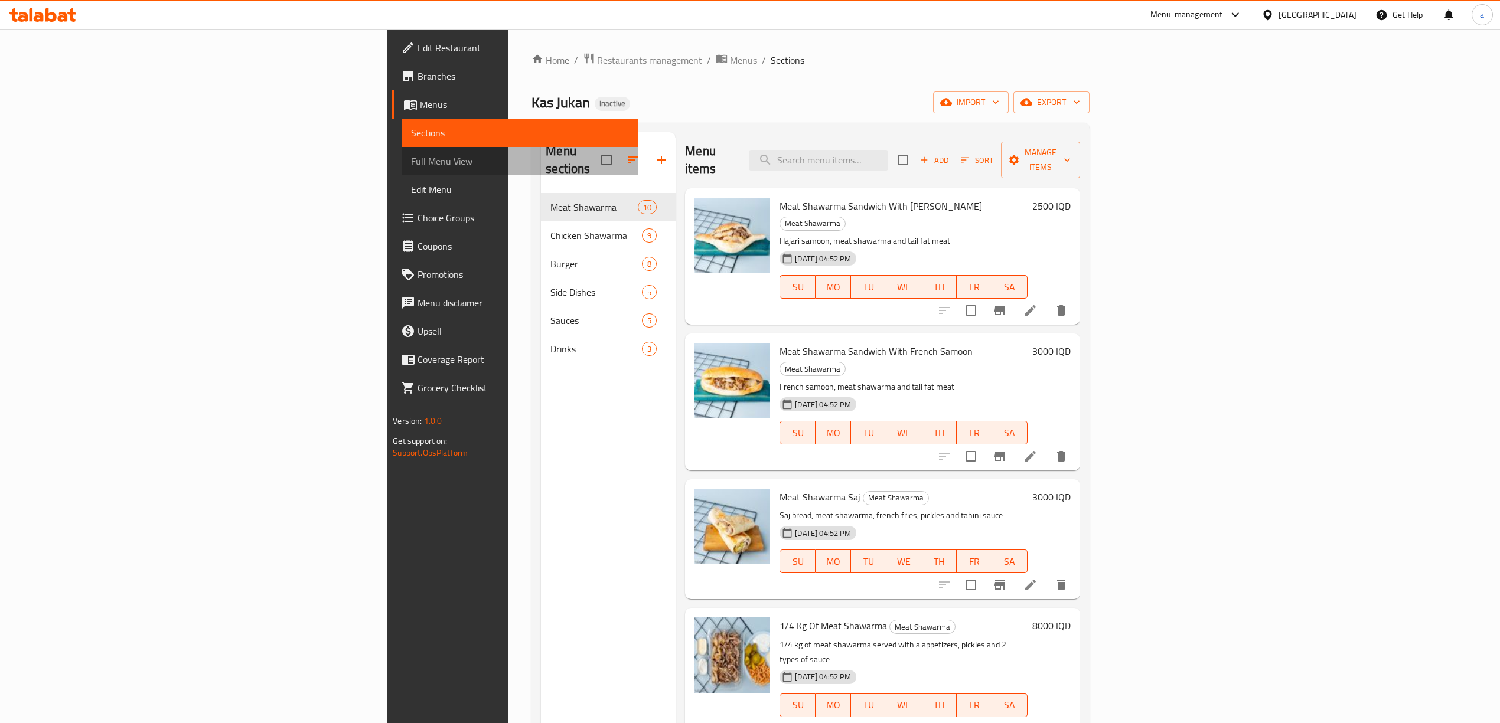
click at [411, 168] on span "Full Menu View" at bounding box center [519, 161] width 217 height 14
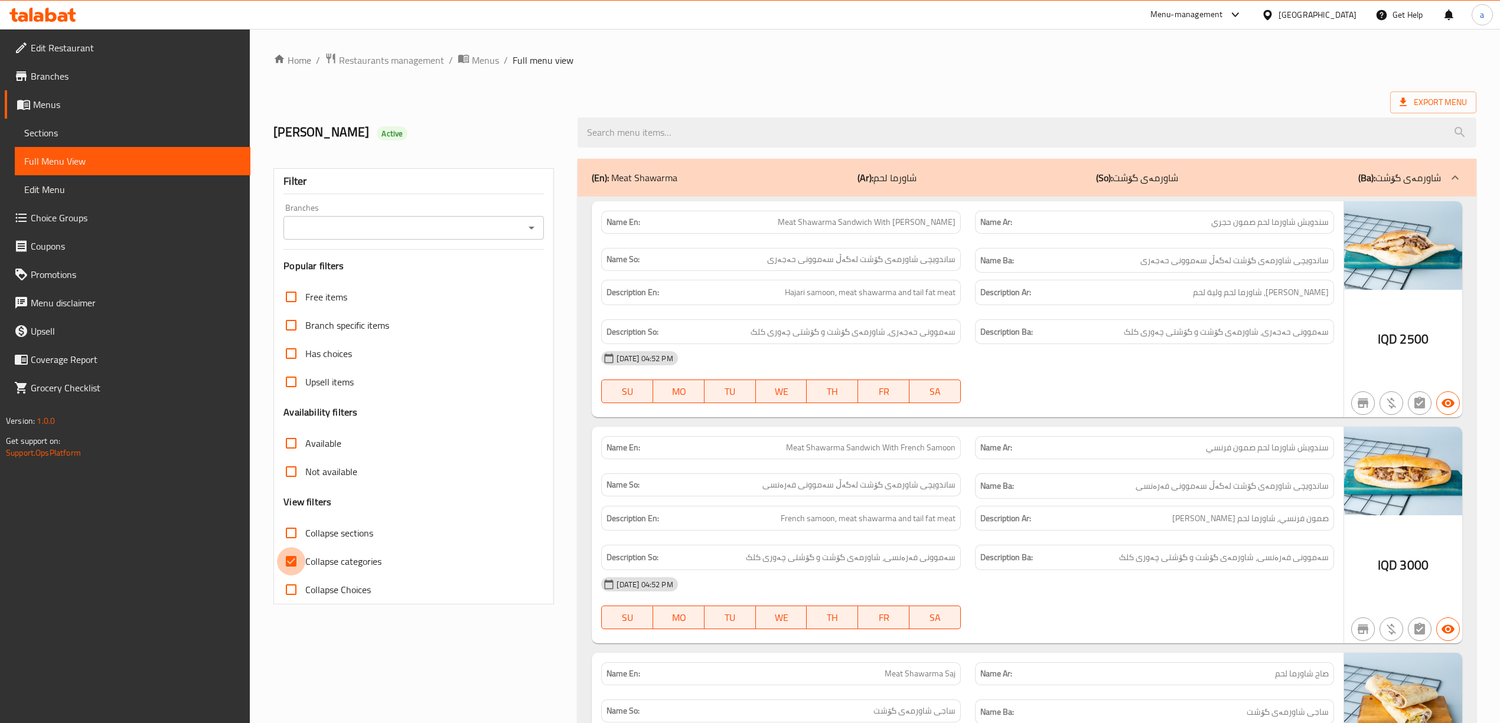
click at [298, 570] on input "Collapse categories" at bounding box center [291, 561] width 28 height 28
checkbox input "false"
click at [293, 535] on input "Collapse sections" at bounding box center [291, 533] width 28 height 28
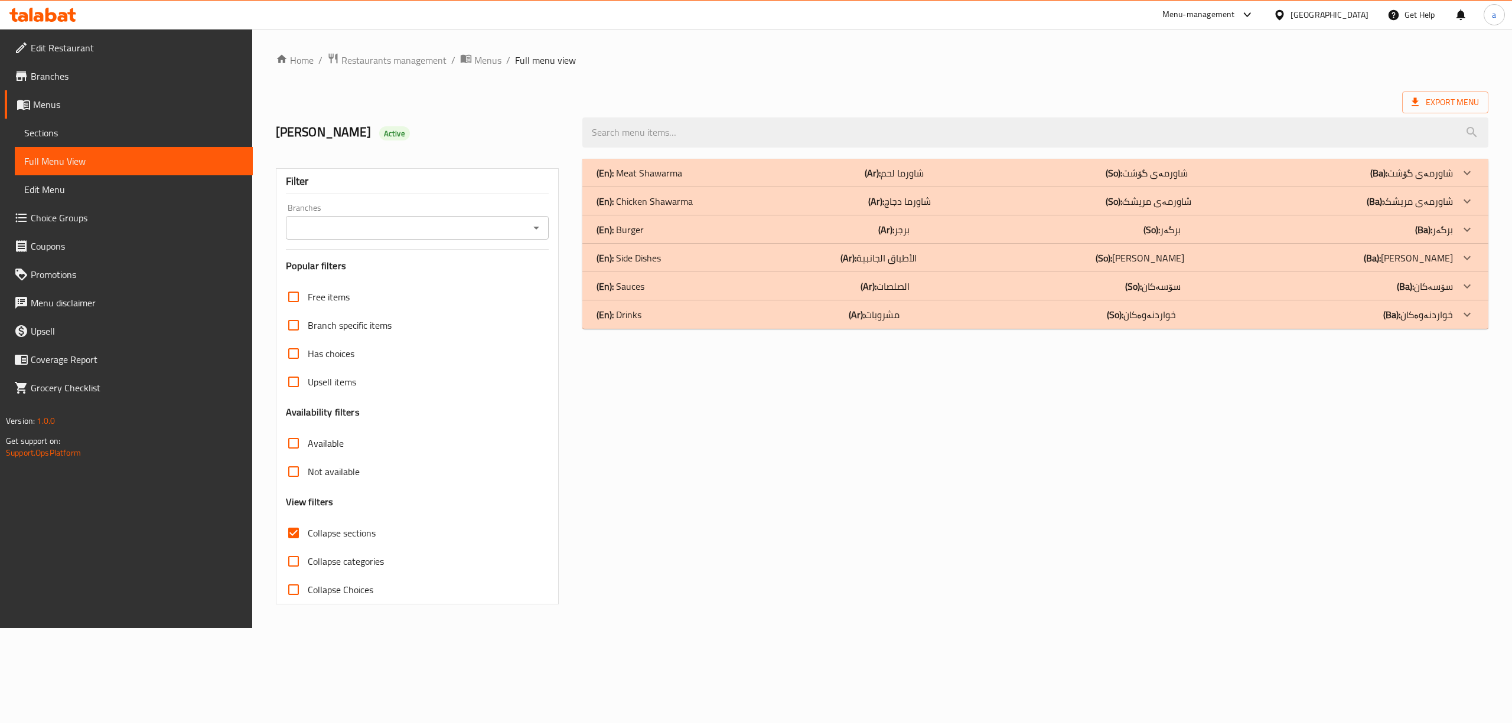
click at [288, 543] on input "Collapse sections" at bounding box center [293, 533] width 28 height 28
checkbox input "false"
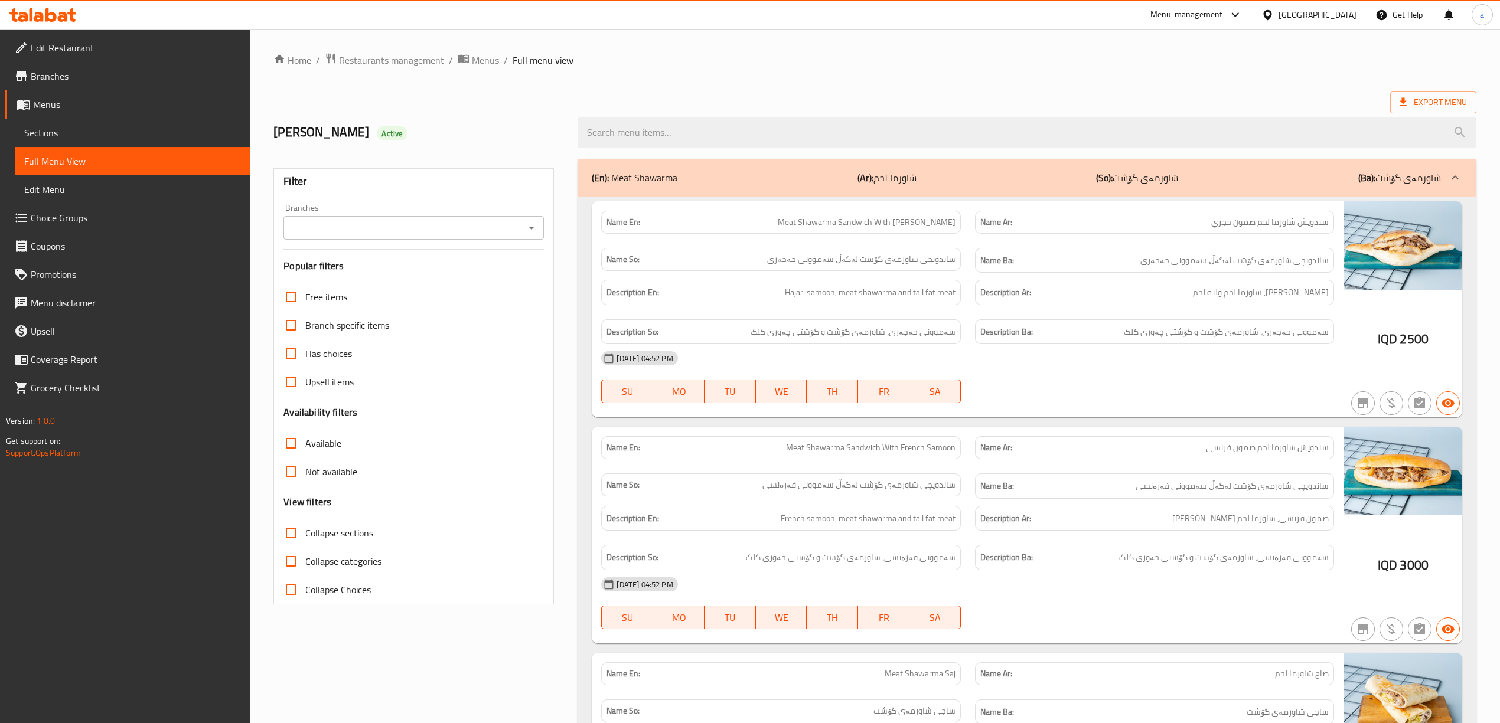
click at [541, 231] on div "Branches" at bounding box center [413, 228] width 260 height 24
click at [531, 231] on icon "Open" at bounding box center [531, 228] width 14 height 14
click at [507, 278] on li "Kas Jukan,Hay Ur" at bounding box center [413, 279] width 260 height 21
type input "Kas Jukan,Hay Ur"
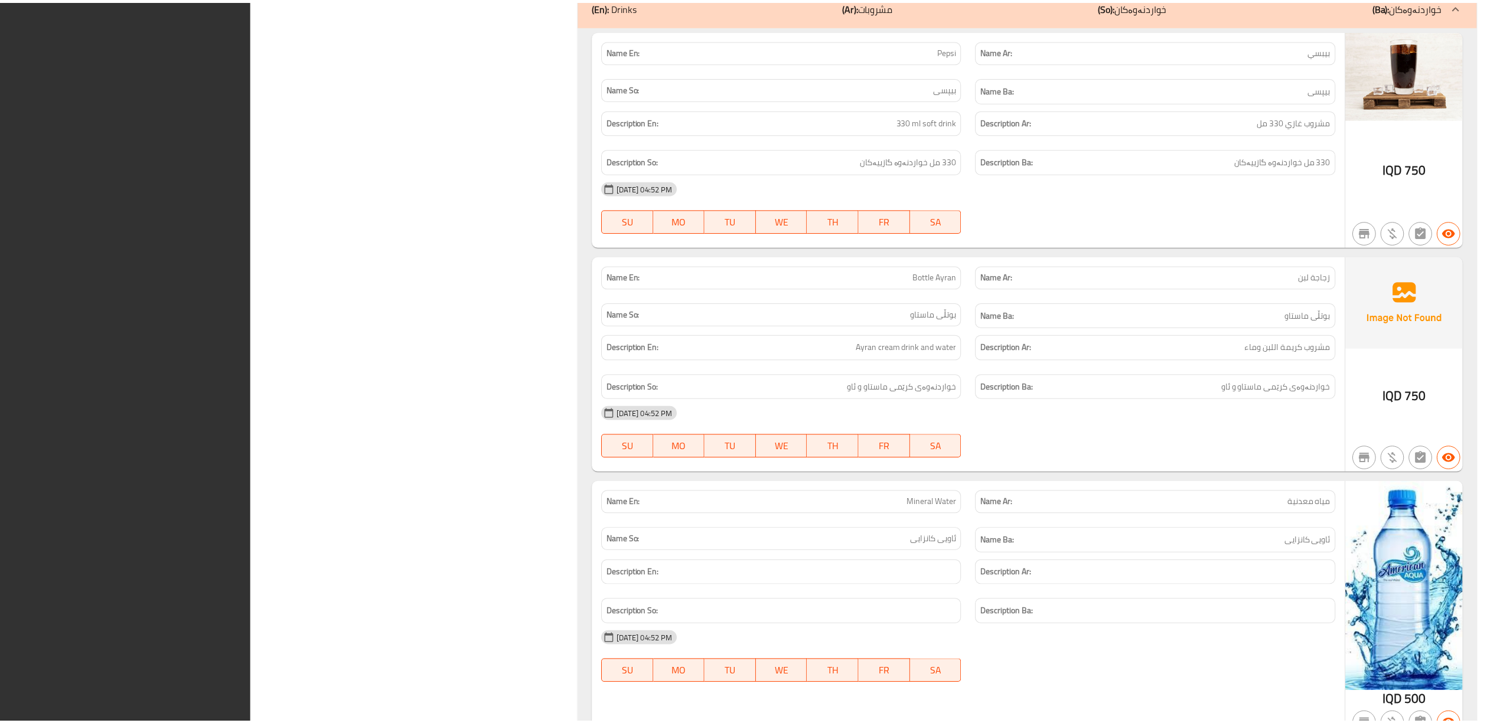
scroll to position [9128, 0]
